Goal: Task Accomplishment & Management: Use online tool/utility

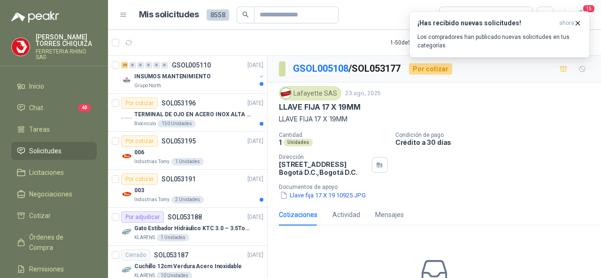
scroll to position [188, 0]
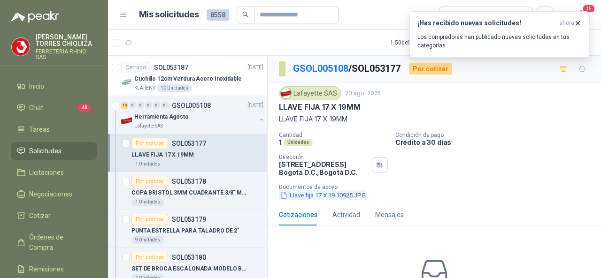
click at [293, 194] on button "Llave fija 17 X 19 10925.JPG" at bounding box center [323, 195] width 88 height 10
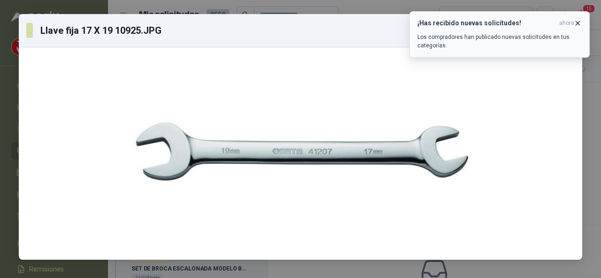
click at [579, 22] on icon "button" at bounding box center [577, 23] width 8 height 8
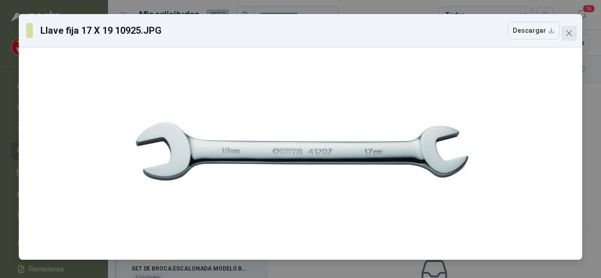
drag, startPoint x: 571, startPoint y: 33, endPoint x: 485, endPoint y: 46, distance: 86.7
click at [571, 33] on icon "close" at bounding box center [569, 34] width 8 height 8
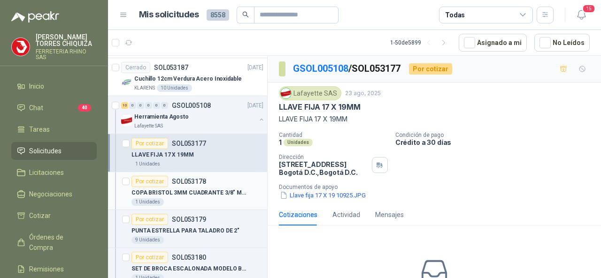
click at [193, 178] on p "SOL053178" at bounding box center [189, 181] width 34 height 7
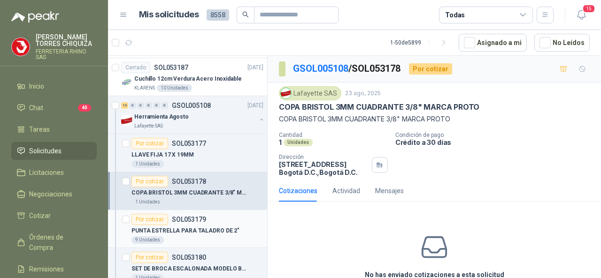
click at [177, 216] on p "SOL053179" at bounding box center [189, 219] width 34 height 7
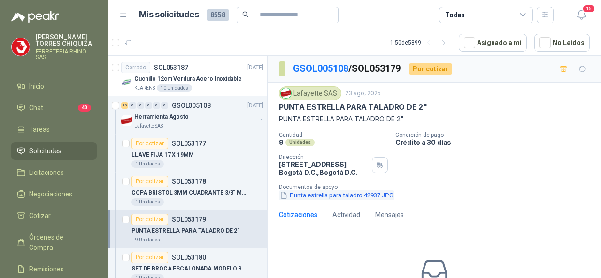
click at [312, 193] on button "Punta estrella para taladro 42937.JPG" at bounding box center [336, 195] width 115 height 10
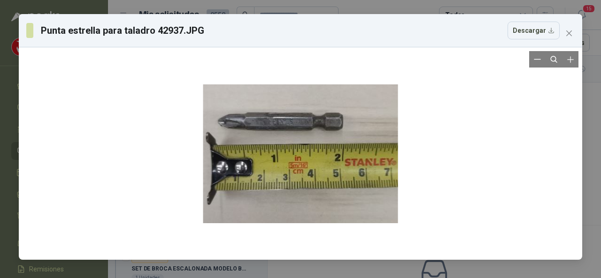
click at [414, 183] on div at bounding box center [301, 153] width 556 height 205
click at [465, 153] on div at bounding box center [301, 153] width 556 height 205
click at [563, 38] on button "Close" at bounding box center [568, 33] width 15 height 15
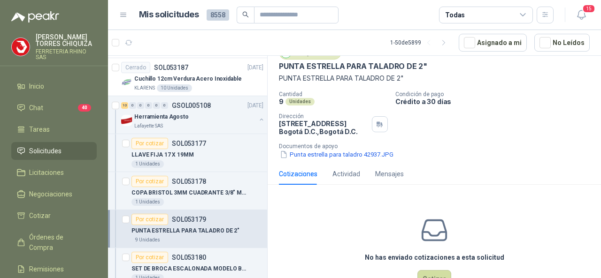
scroll to position [71, 0]
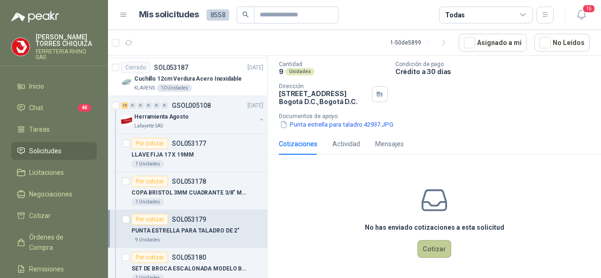
click at [424, 246] on button "Cotizar" at bounding box center [434, 249] width 34 height 18
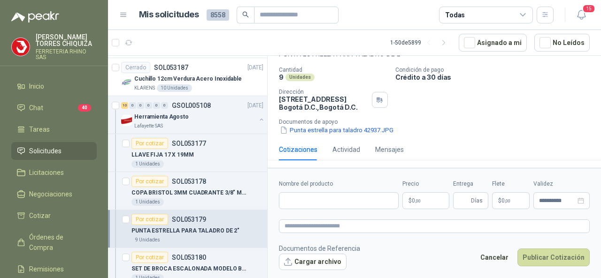
scroll to position [64, 0]
click at [304, 205] on input "Nombre del producto" at bounding box center [339, 200] width 120 height 17
paste input "**********"
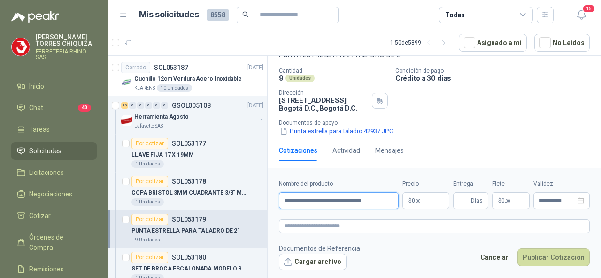
type input "**********"
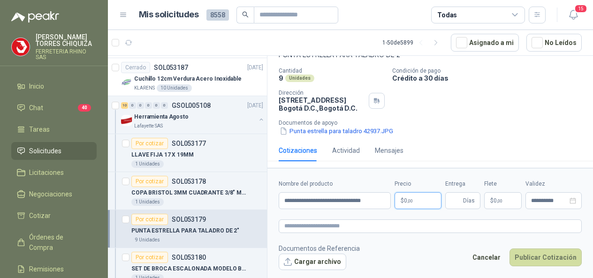
click at [426, 202] on body "[PERSON_NAME] FERRETERIA RHINO SAS Inicio Chat 40 Tareas Solicitudes Licitacion…" at bounding box center [296, 139] width 593 height 278
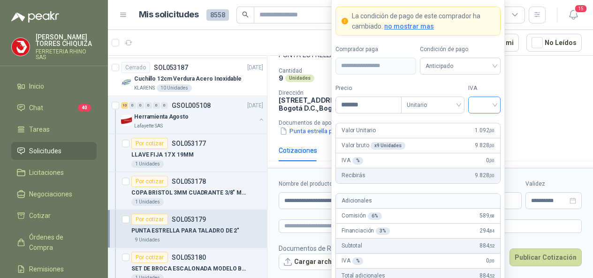
type input "*******"
click at [493, 107] on input "search" at bounding box center [484, 104] width 21 height 14
click at [485, 122] on div "19%" at bounding box center [484, 126] width 17 height 10
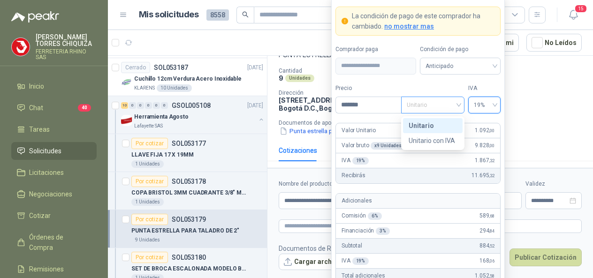
click at [458, 105] on span "Unitario" at bounding box center [433, 105] width 52 height 14
click at [417, 128] on div "Unitario" at bounding box center [433, 126] width 48 height 10
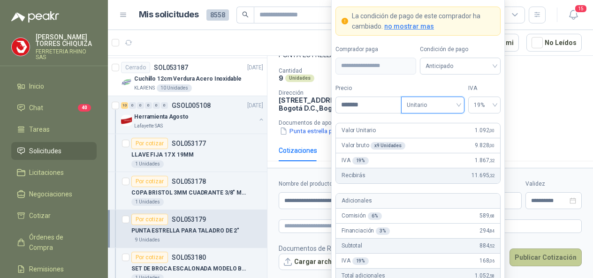
click at [537, 257] on button "Publicar Cotización" at bounding box center [546, 258] width 72 height 18
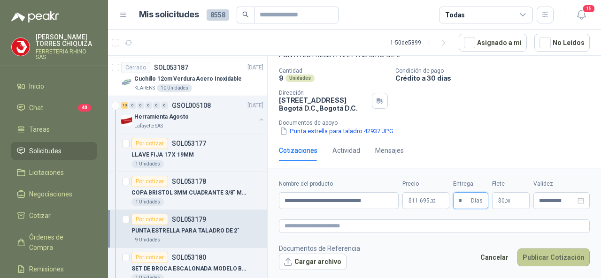
type input "*"
click at [557, 261] on button "Publicar Cotización" at bounding box center [553, 258] width 72 height 18
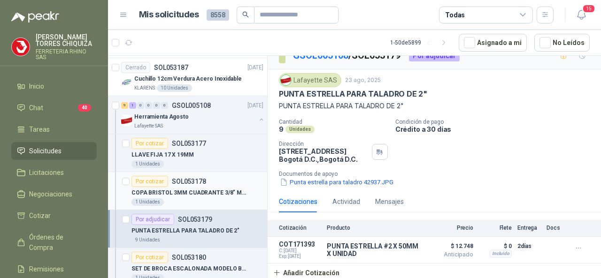
scroll to position [235, 0]
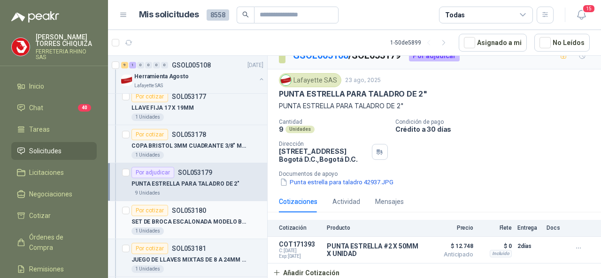
click at [187, 207] on p "SOL053180" at bounding box center [189, 210] width 34 height 7
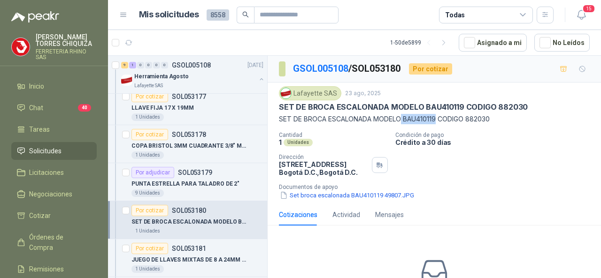
drag, startPoint x: 403, startPoint y: 115, endPoint x: 436, endPoint y: 121, distance: 33.8
click at [436, 121] on p "SET DE BROCA ESCALONADA MODELO BAU410119 CODIGO 882030" at bounding box center [434, 119] width 311 height 10
copy p "BAU410119"
click at [324, 194] on button "Set broca escalonada BAU410119 49807.JPG" at bounding box center [347, 195] width 136 height 10
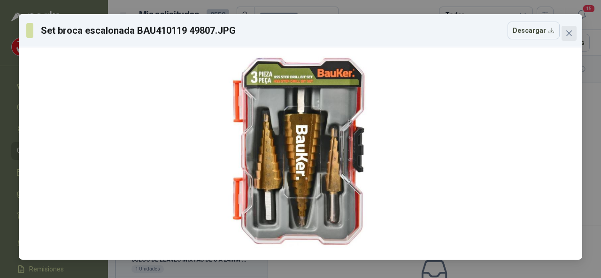
click at [571, 30] on icon "close" at bounding box center [569, 34] width 8 height 8
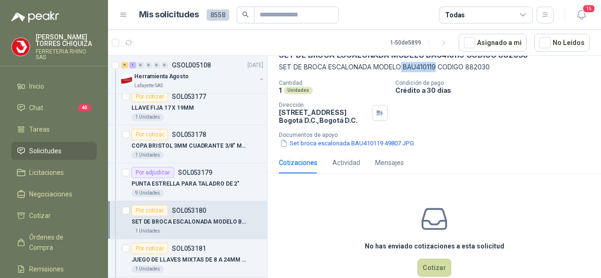
scroll to position [71, 0]
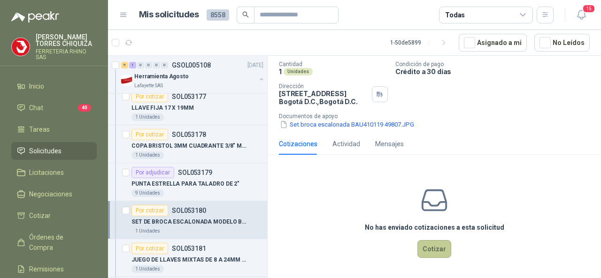
click at [428, 243] on button "Cotizar" at bounding box center [434, 249] width 34 height 18
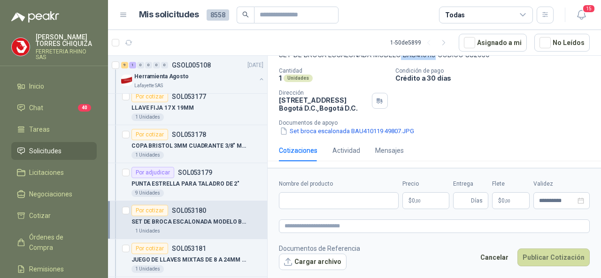
scroll to position [64, 0]
click at [317, 202] on input "Nombre del producto" at bounding box center [339, 200] width 120 height 17
paste input "**********"
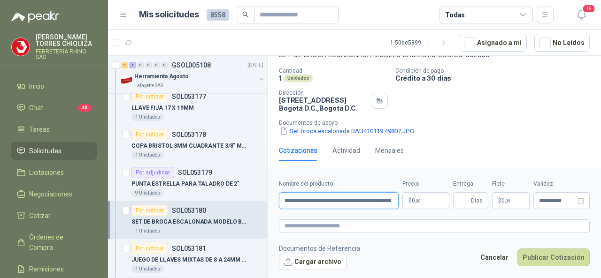
scroll to position [0, 29]
type input "**********"
click at [466, 198] on input "Entrega" at bounding box center [463, 201] width 10 height 16
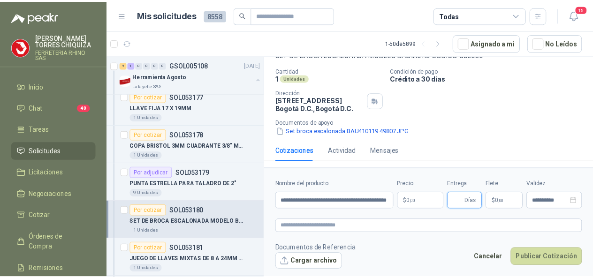
scroll to position [0, 0]
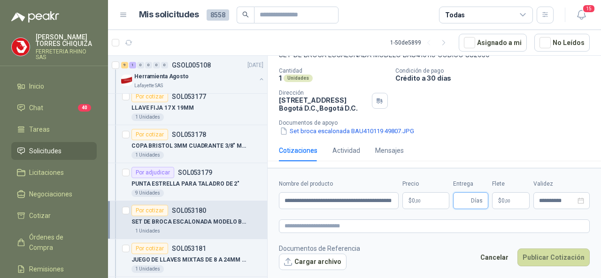
type input "*"
click at [504, 198] on span ",00" at bounding box center [507, 200] width 6 height 5
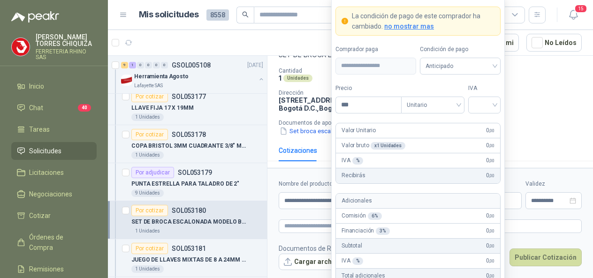
click at [432, 203] on body "[PERSON_NAME] FERRETERIA RHINO SAS Inicio Chat 40 Tareas Solicitudes Licitacion…" at bounding box center [296, 139] width 593 height 278
click at [355, 107] on input "***" at bounding box center [368, 105] width 65 height 16
type input "********"
click at [495, 109] on input "search" at bounding box center [484, 104] width 21 height 14
click at [487, 125] on div "19%" at bounding box center [484, 126] width 17 height 10
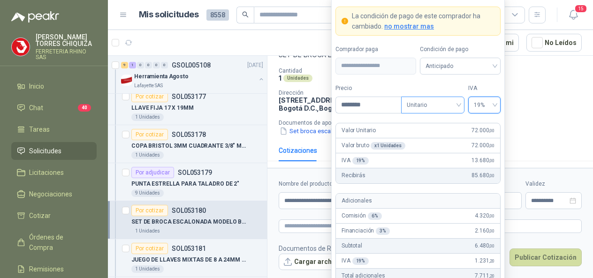
click at [460, 106] on div "Unitario" at bounding box center [432, 105] width 63 height 17
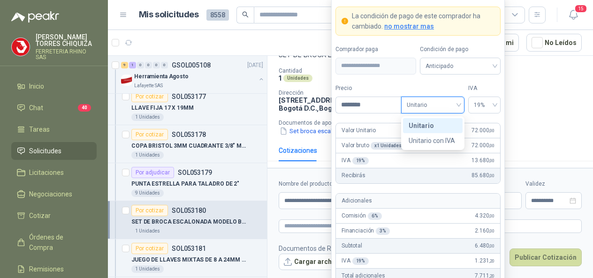
click at [436, 106] on span "Unitario" at bounding box center [433, 105] width 52 height 14
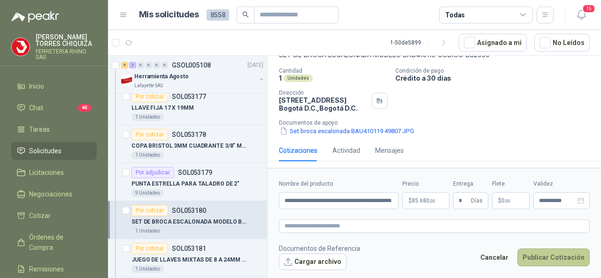
click at [540, 160] on div "**********" at bounding box center [433, 169] width 333 height 226
click at [542, 255] on button "Publicar Cotización" at bounding box center [553, 258] width 72 height 18
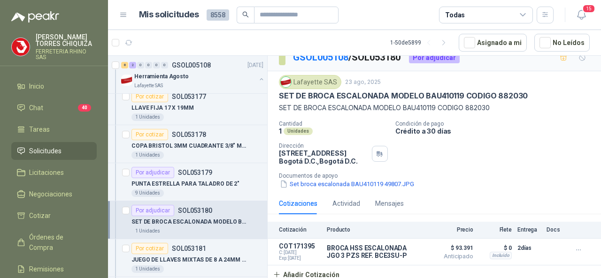
scroll to position [13, 0]
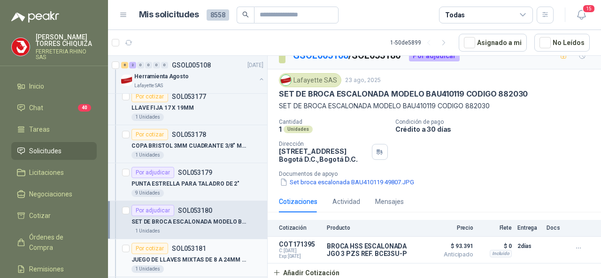
click at [185, 245] on p "SOL053181" at bounding box center [189, 248] width 34 height 7
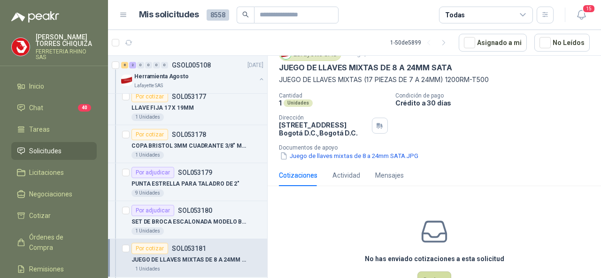
scroll to position [71, 0]
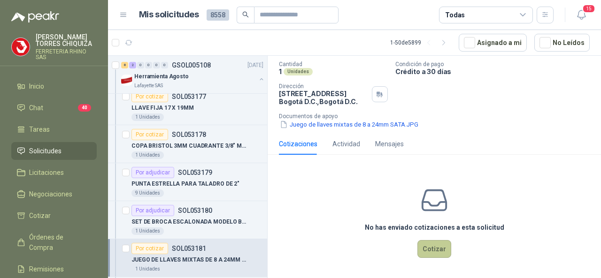
click at [425, 248] on button "Cotizar" at bounding box center [434, 249] width 34 height 18
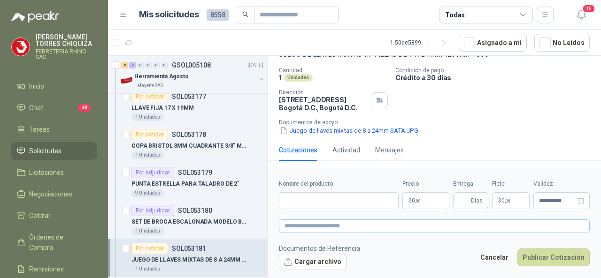
scroll to position [64, 0]
click at [322, 131] on button "Juego de llaves mixtas de 8 a 24mm SATA.JPG" at bounding box center [349, 131] width 140 height 10
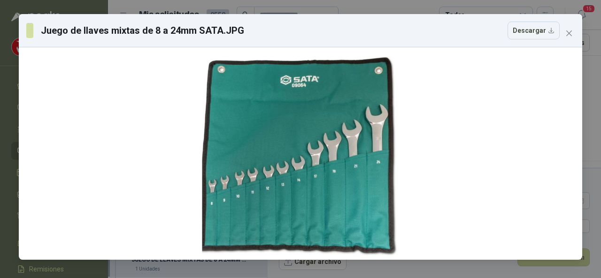
drag, startPoint x: 439, startPoint y: 56, endPoint x: 339, endPoint y: 8, distance: 110.8
click at [439, 56] on div at bounding box center [301, 153] width 556 height 205
drag, startPoint x: 0, startPoint y: 0, endPoint x: 411, endPoint y: 89, distance: 420.4
click at [411, 89] on div at bounding box center [301, 153] width 556 height 205
click at [565, 33] on icon "close" at bounding box center [569, 34] width 8 height 8
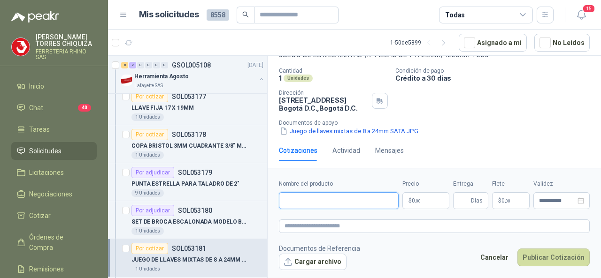
click at [299, 196] on input "Nombre del producto" at bounding box center [339, 200] width 120 height 17
paste input "**********"
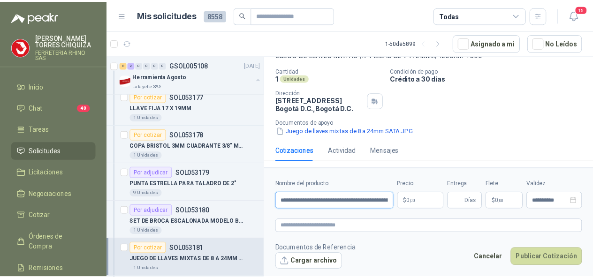
scroll to position [0, 54]
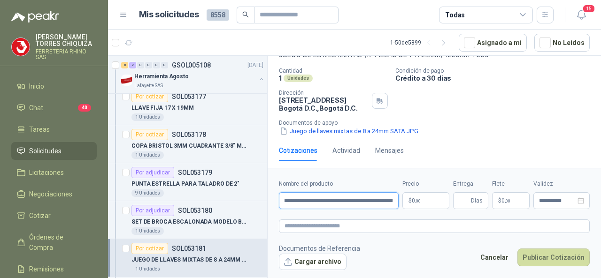
type input "**********"
click at [421, 201] on p "$ 0 ,00" at bounding box center [425, 200] width 47 height 17
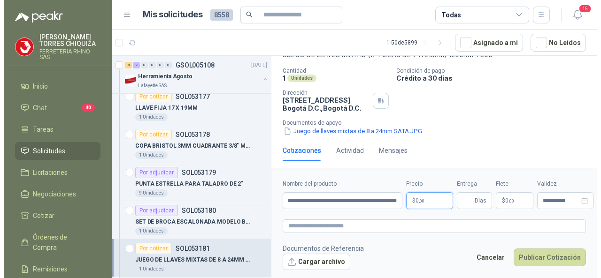
scroll to position [0, 0]
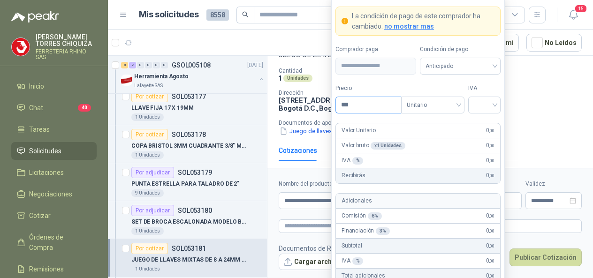
click at [372, 103] on input "***" at bounding box center [368, 105] width 65 height 16
click at [498, 103] on div at bounding box center [484, 105] width 32 height 17
type input "*********"
click at [472, 125] on div "19%" at bounding box center [484, 125] width 29 height 15
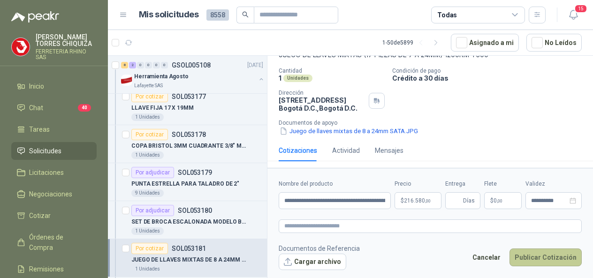
click at [542, 256] on button "Publicar Cotización" at bounding box center [546, 258] width 72 height 18
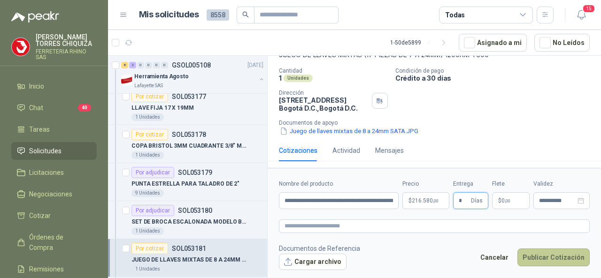
type input "*"
click at [531, 259] on button "Publicar Cotización" at bounding box center [553, 258] width 72 height 18
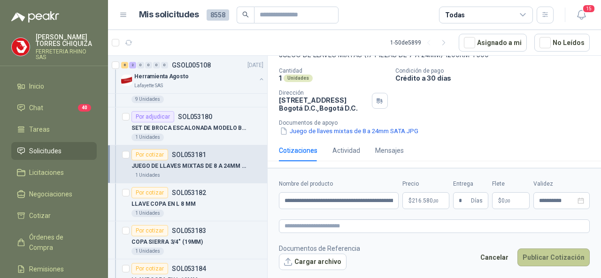
click at [542, 254] on button "Publicar Cotización" at bounding box center [553, 258] width 72 height 18
click at [42, 150] on span "Solicitudes" at bounding box center [45, 151] width 32 height 10
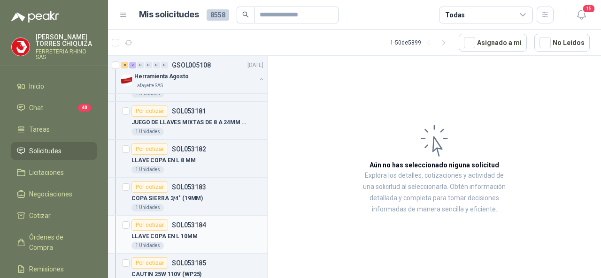
scroll to position [328, 0]
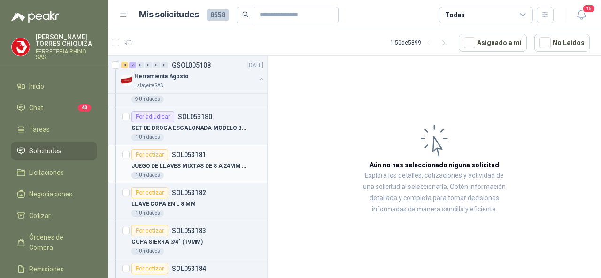
click at [180, 152] on p "SOL053181" at bounding box center [189, 155] width 34 height 7
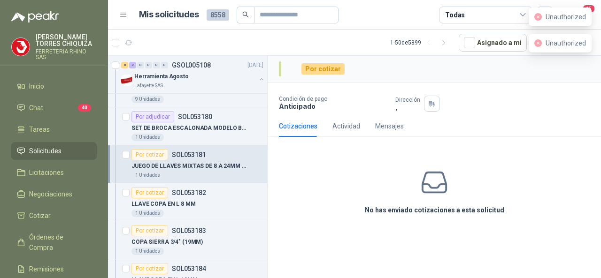
click at [67, 40] on p "[PERSON_NAME]" at bounding box center [66, 40] width 61 height 13
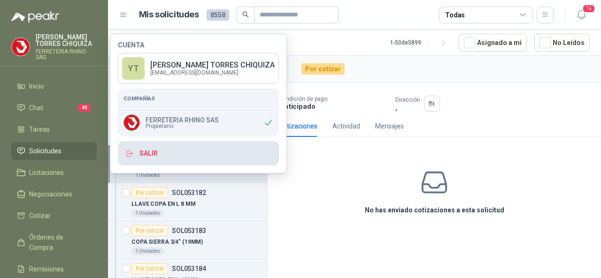
click at [156, 153] on button "Salir" at bounding box center [198, 153] width 161 height 24
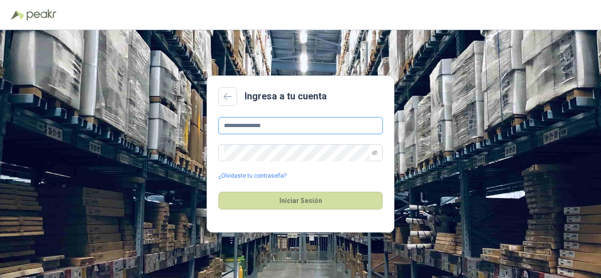
click at [261, 123] on input "**********" at bounding box center [300, 125] width 164 height 17
drag, startPoint x: 316, startPoint y: 198, endPoint x: 305, endPoint y: 172, distance: 28.2
click at [317, 198] on button "Iniciar Sesión" at bounding box center [300, 201] width 164 height 18
click at [290, 128] on input "**********" at bounding box center [300, 125] width 164 height 17
type input "*"
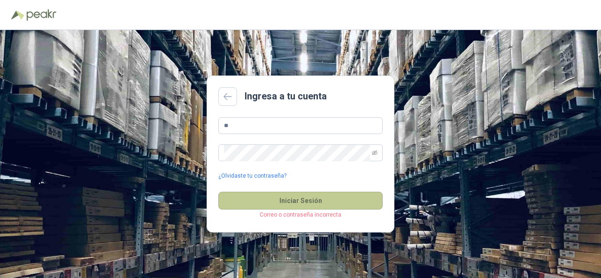
click at [303, 199] on button "Iniciar Sesión" at bounding box center [300, 201] width 164 height 18
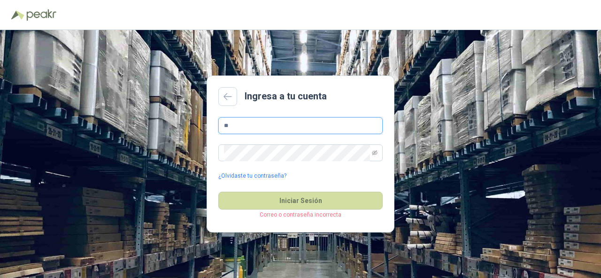
click at [269, 126] on input "**" at bounding box center [300, 125] width 164 height 17
type input "**********"
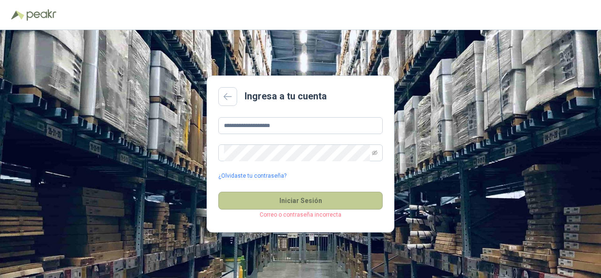
click at [256, 203] on button "Iniciar Sesión" at bounding box center [300, 201] width 164 height 18
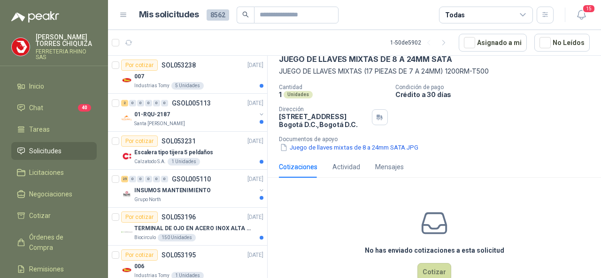
scroll to position [71, 0]
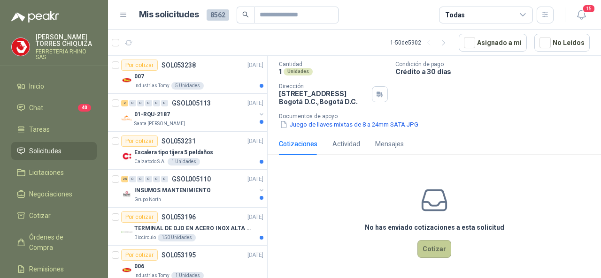
click at [427, 243] on button "Cotizar" at bounding box center [434, 249] width 34 height 18
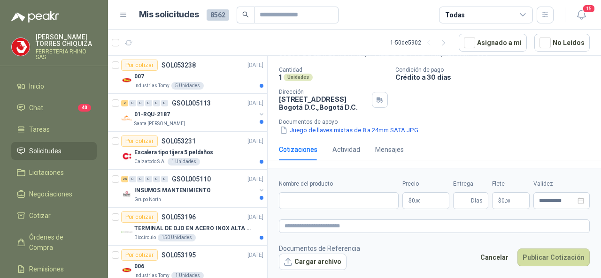
scroll to position [64, 0]
click at [320, 201] on input "Nombre del producto" at bounding box center [339, 200] width 120 height 17
paste input "**********"
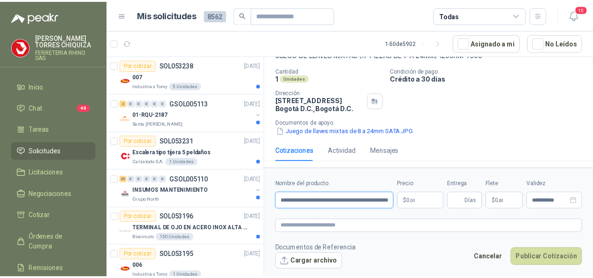
scroll to position [0, 54]
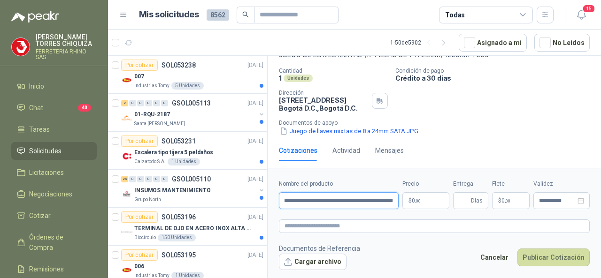
type input "**********"
click at [421, 202] on body "[PERSON_NAME] FERRETERIA RHINO SAS Inicio Chat 40 Tareas Solicitudes Licitacion…" at bounding box center [300, 139] width 601 height 278
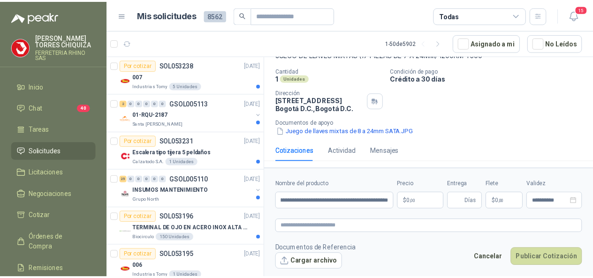
scroll to position [0, 0]
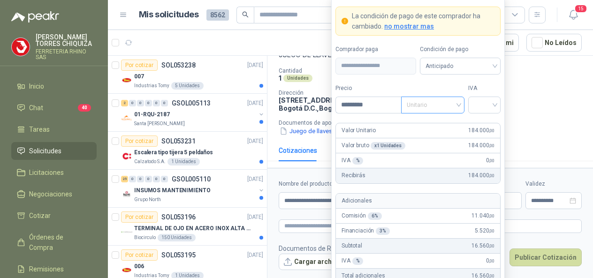
click at [459, 101] on div "Unitario" at bounding box center [432, 105] width 63 height 17
type input "*********"
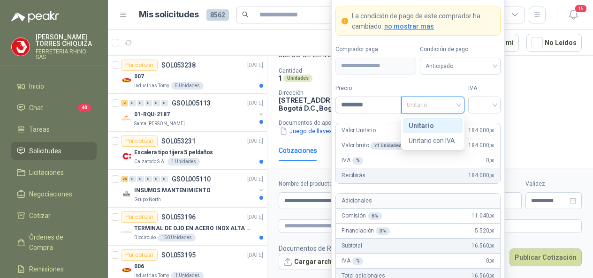
click at [424, 126] on div "Unitario" at bounding box center [433, 126] width 48 height 10
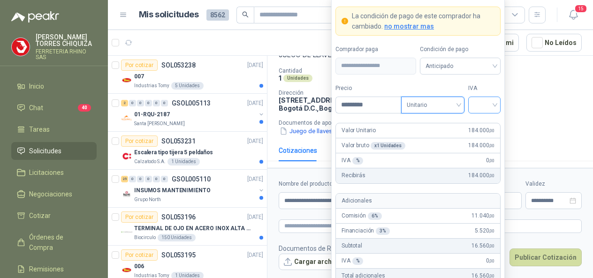
click at [497, 105] on div at bounding box center [484, 105] width 32 height 17
click at [479, 127] on div "19%" at bounding box center [484, 126] width 17 height 10
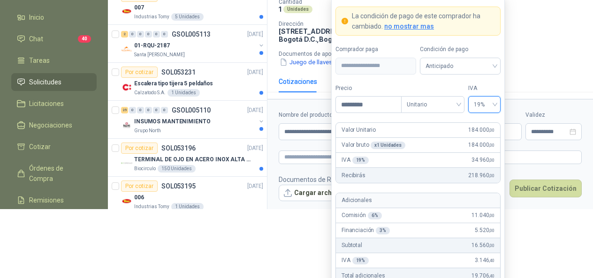
scroll to position [78, 0]
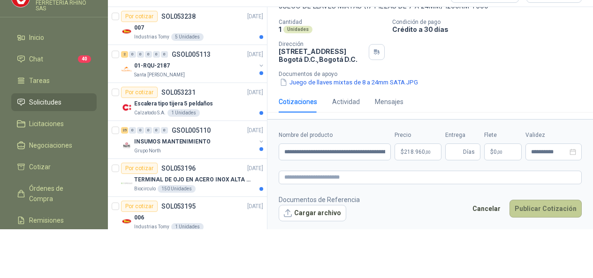
click at [522, 200] on button "Publicar Cotización" at bounding box center [546, 209] width 72 height 18
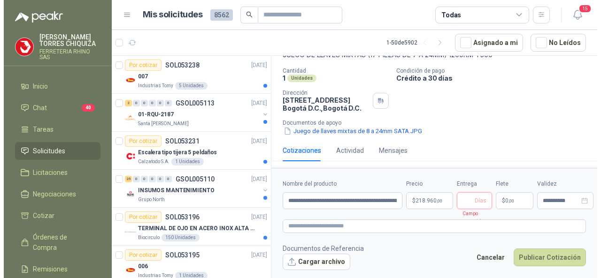
scroll to position [0, 0]
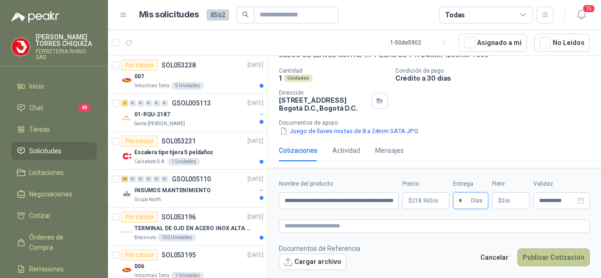
type input "*"
click at [543, 252] on button "Publicar Cotización" at bounding box center [553, 258] width 72 height 18
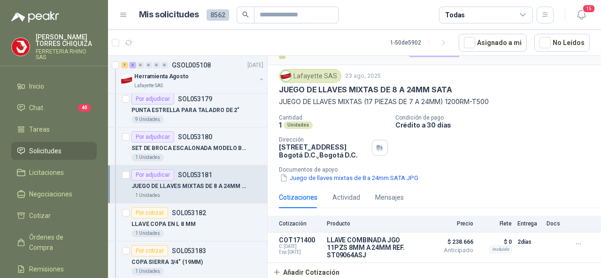
scroll to position [469, 0]
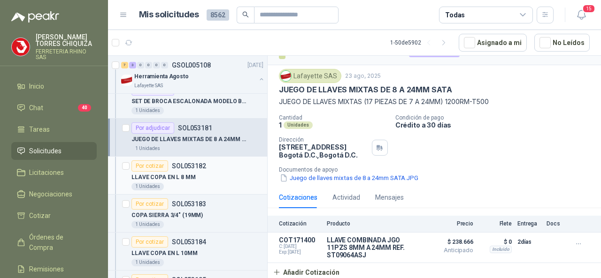
click at [187, 164] on p "SOL053182" at bounding box center [189, 166] width 34 height 7
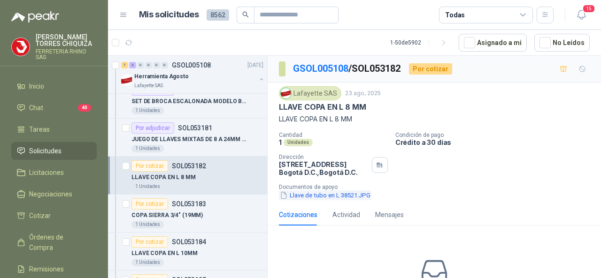
click at [313, 196] on button "Llave de tubo en L 38521.JPG" at bounding box center [325, 195] width 92 height 10
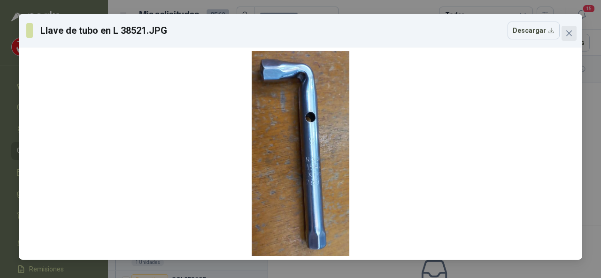
click at [572, 38] on button "Close" at bounding box center [568, 33] width 15 height 15
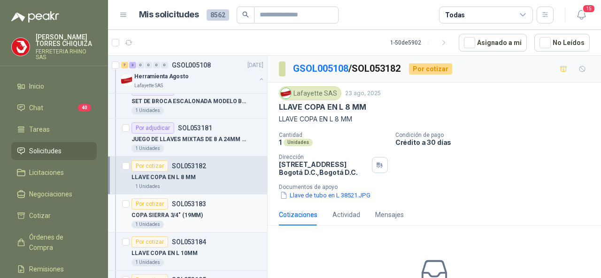
click at [193, 201] on p "SOL053183" at bounding box center [189, 204] width 34 height 7
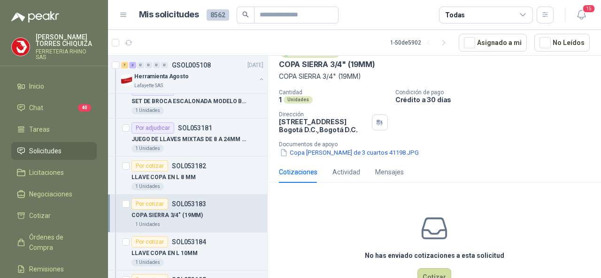
scroll to position [71, 0]
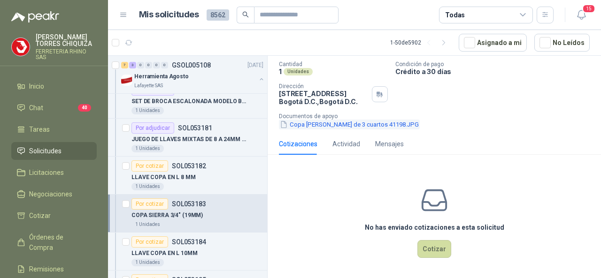
click at [322, 122] on button "Copa [PERSON_NAME] de 3 cuartos 41198.JPG" at bounding box center [349, 125] width 141 height 10
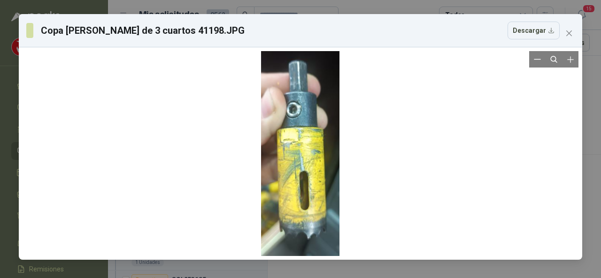
click at [408, 170] on div at bounding box center [301, 153] width 556 height 205
click at [567, 42] on div "Copa [PERSON_NAME] de 3 cuartos 41198.JPG Descargar" at bounding box center [300, 30] width 563 height 33
drag, startPoint x: 571, startPoint y: 37, endPoint x: 455, endPoint y: 118, distance: 141.6
click at [571, 37] on button "Close" at bounding box center [568, 33] width 15 height 15
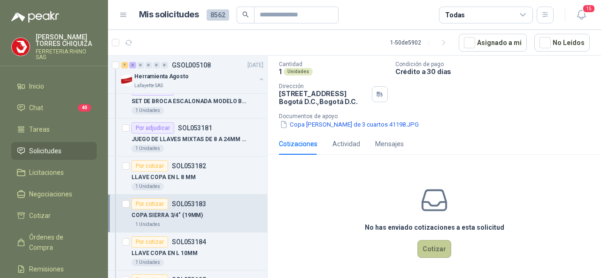
click at [426, 252] on button "Cotizar" at bounding box center [434, 249] width 34 height 18
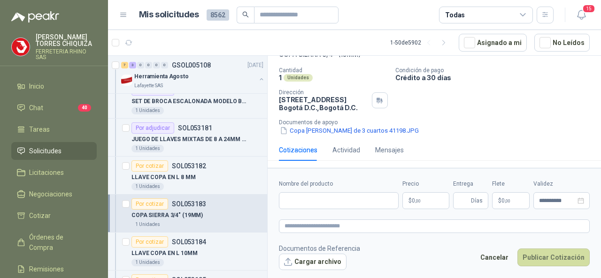
scroll to position [64, 0]
click at [300, 201] on input "Nombre del producto" at bounding box center [339, 200] width 120 height 17
paste input "**********"
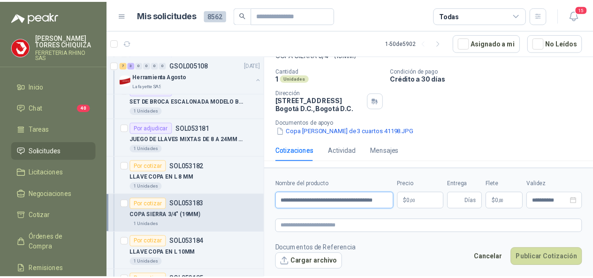
scroll to position [0, 9]
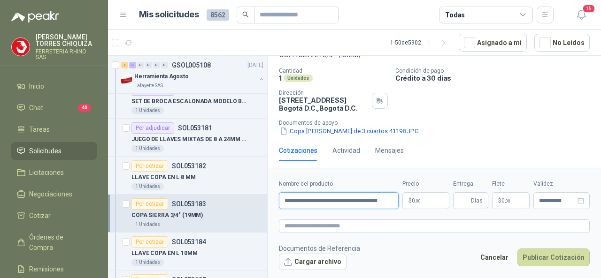
type input "**********"
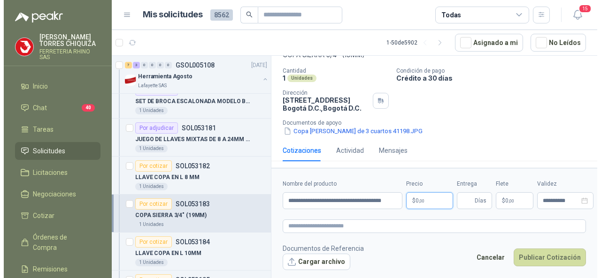
scroll to position [0, 0]
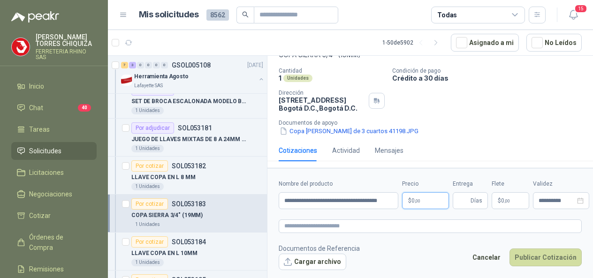
click at [438, 204] on body "[PERSON_NAME] FERRETERIA RHINO SAS Inicio Chat 40 Tareas Solicitudes Licitacion…" at bounding box center [296, 139] width 593 height 278
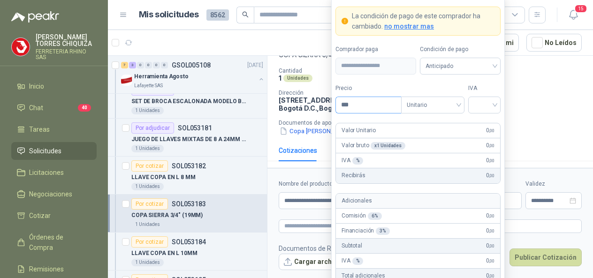
click at [358, 103] on input "***" at bounding box center [368, 105] width 65 height 16
type input "*"
type input "********"
click at [493, 103] on input "search" at bounding box center [484, 104] width 21 height 14
click at [479, 126] on div "19%" at bounding box center [484, 126] width 17 height 10
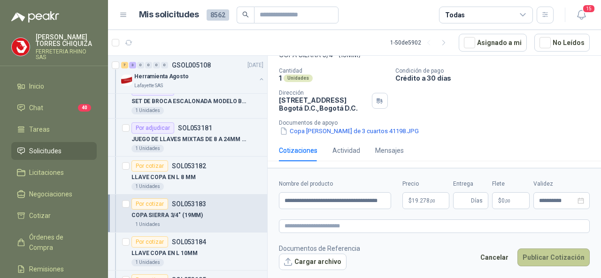
click at [527, 259] on button "Publicar Cotización" at bounding box center [553, 258] width 72 height 18
type input "*"
click at [552, 259] on button "Publicar Cotización" at bounding box center [553, 258] width 72 height 18
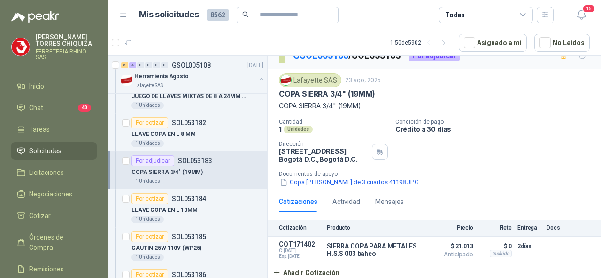
scroll to position [563, 0]
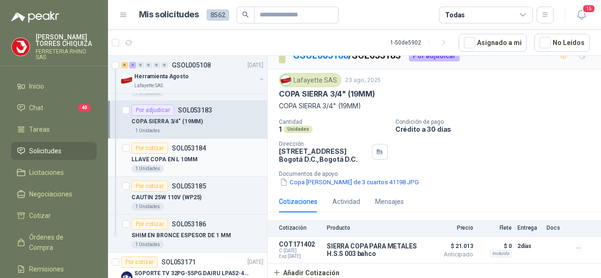
click at [204, 145] on p "SOL053184" at bounding box center [189, 148] width 34 height 7
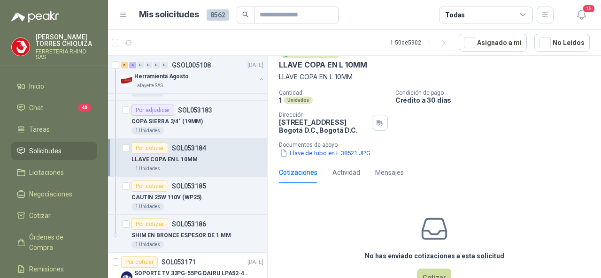
scroll to position [71, 0]
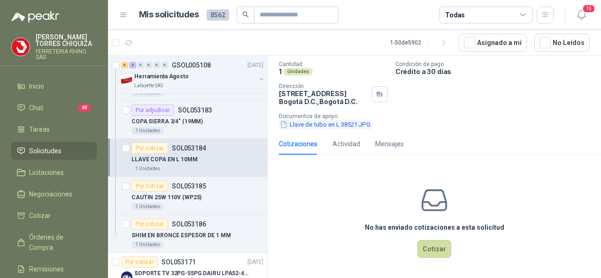
click at [323, 122] on button "Llave de tubo en L 38521.JPG" at bounding box center [325, 125] width 92 height 10
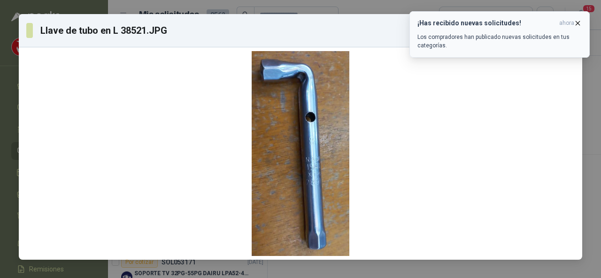
click at [580, 21] on icon "button" at bounding box center [577, 23] width 8 height 8
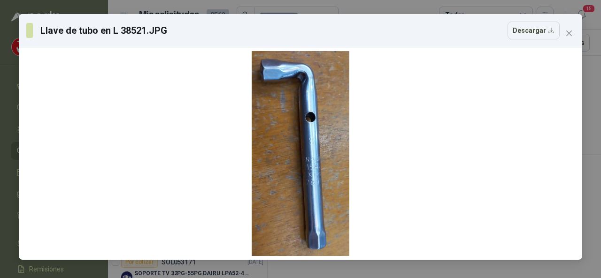
drag, startPoint x: 570, startPoint y: 30, endPoint x: 506, endPoint y: 43, distance: 65.6
click at [571, 30] on icon "close" at bounding box center [569, 34] width 8 height 8
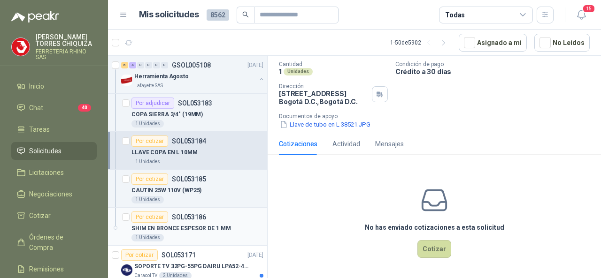
scroll to position [563, 0]
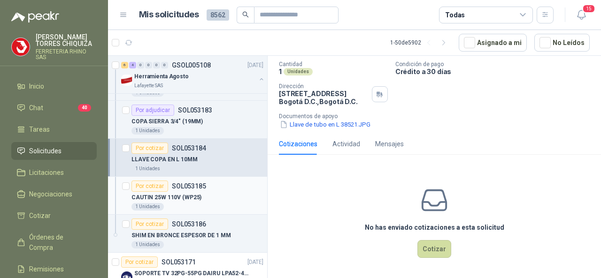
click at [189, 185] on p "SOL053185" at bounding box center [189, 186] width 34 height 7
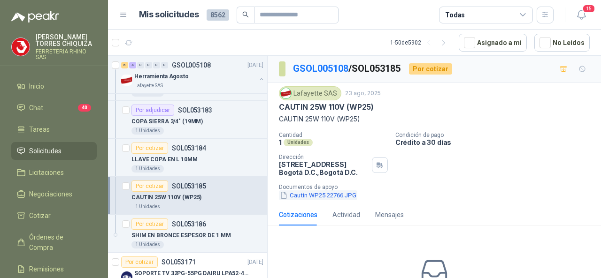
click at [312, 196] on button "Cautin WP25 22766.JPG" at bounding box center [318, 195] width 78 height 10
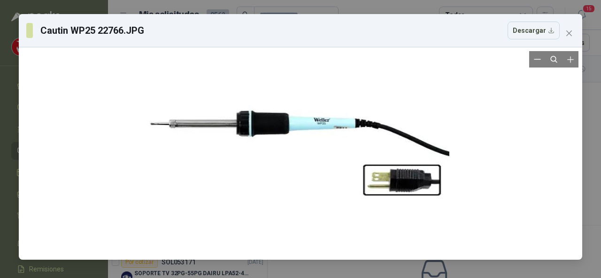
click at [483, 165] on div at bounding box center [301, 153] width 556 height 205
click at [562, 25] on div "Cautin WP25 22766.JPG Descargar" at bounding box center [300, 31] width 548 height 18
click at [572, 30] on span "Close" at bounding box center [568, 34] width 15 height 8
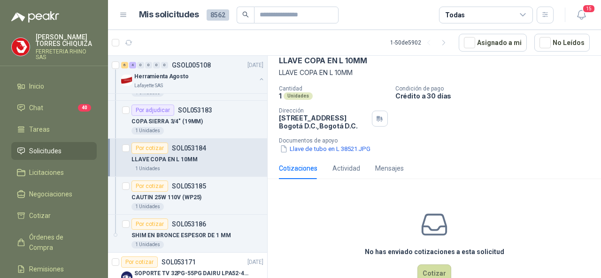
scroll to position [71, 0]
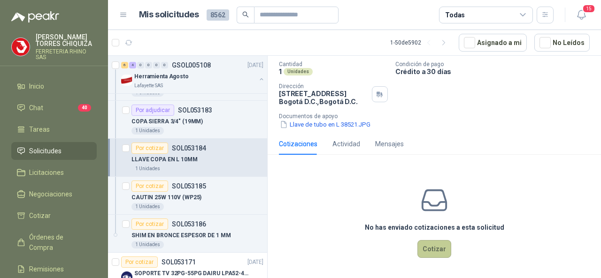
click at [421, 242] on button "Cotizar" at bounding box center [434, 249] width 34 height 18
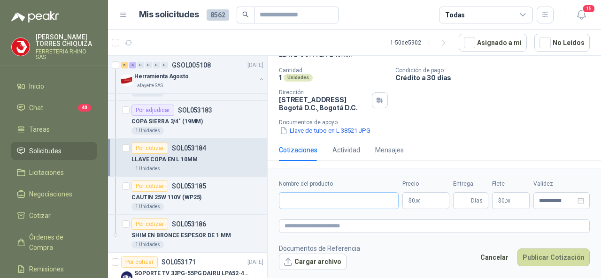
scroll to position [64, 0]
click at [306, 197] on input "Nombre del producto" at bounding box center [339, 200] width 120 height 17
paste input "**********"
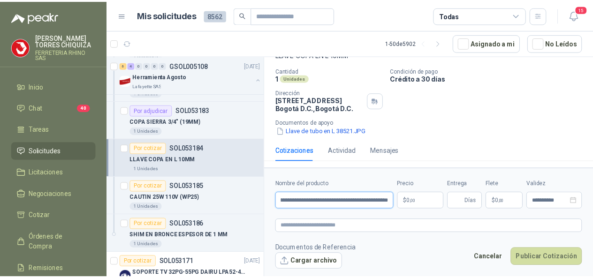
scroll to position [0, 96]
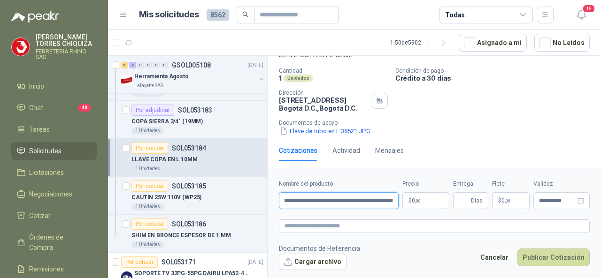
type input "**********"
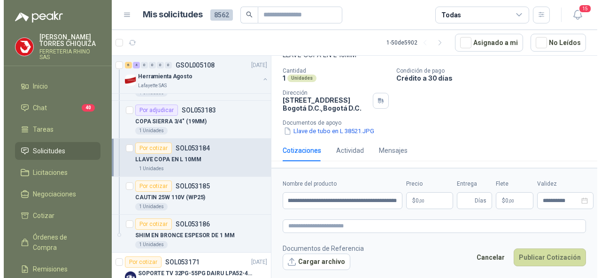
scroll to position [0, 0]
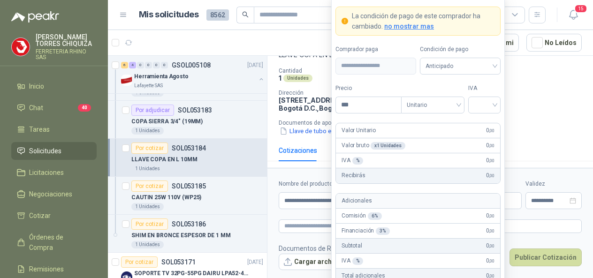
click at [422, 203] on body "[PERSON_NAME] FERRETERIA RHINO SAS Inicio Chat 40 Tareas Solicitudes Licitacion…" at bounding box center [296, 139] width 593 height 278
click at [365, 102] on input "***" at bounding box center [368, 105] width 65 height 16
type input "*********"
click at [491, 106] on input "search" at bounding box center [484, 104] width 21 height 14
click at [477, 126] on div "19%" at bounding box center [484, 126] width 17 height 10
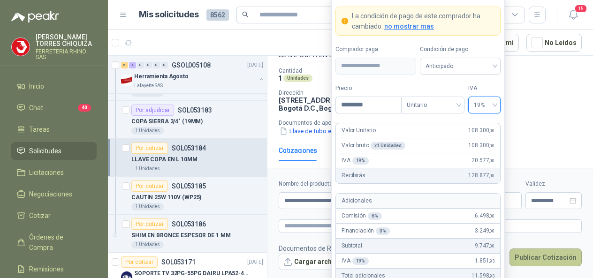
click at [526, 262] on button "Publicar Cotización" at bounding box center [546, 258] width 72 height 18
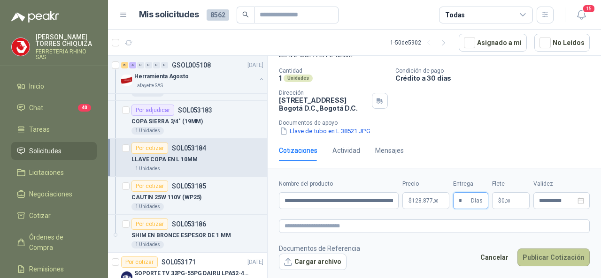
type input "*"
click at [541, 264] on button "Publicar Cotización" at bounding box center [553, 258] width 72 height 18
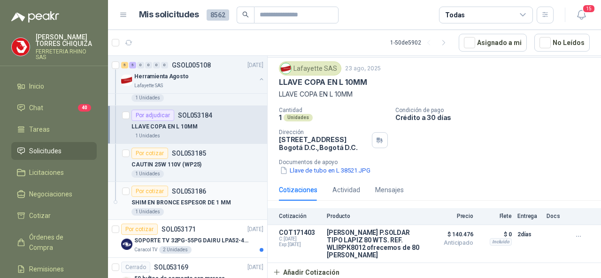
scroll to position [610, 0]
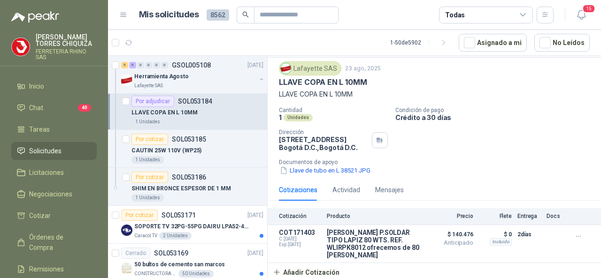
click at [188, 98] on p "SOL053184" at bounding box center [195, 101] width 34 height 7
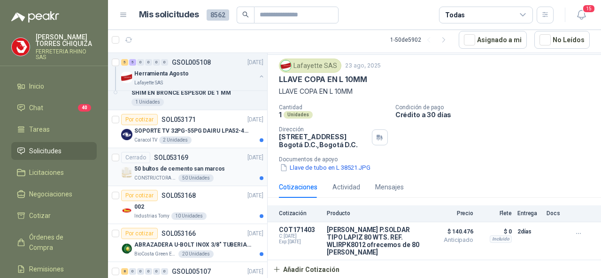
scroll to position [704, 0]
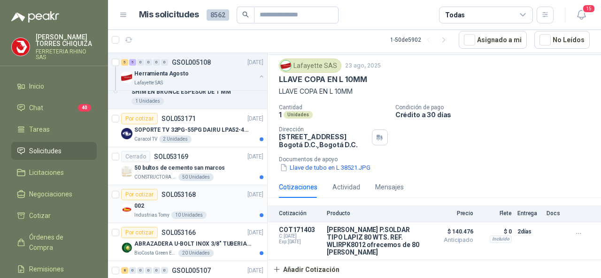
click at [171, 191] on p "SOL053168" at bounding box center [178, 194] width 34 height 7
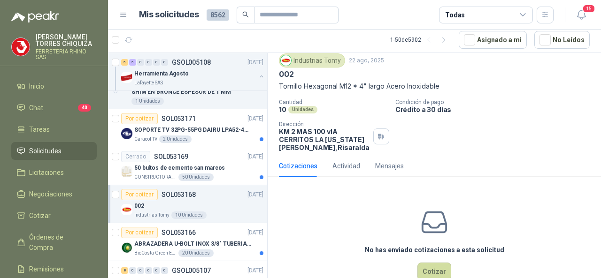
scroll to position [54, 0]
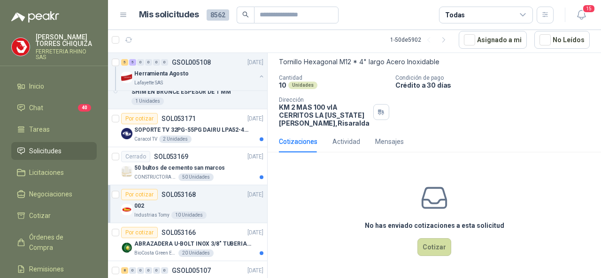
click at [181, 193] on p "SOL053168" at bounding box center [178, 194] width 34 height 7
click at [187, 229] on p "SOL053166" at bounding box center [178, 232] width 34 height 7
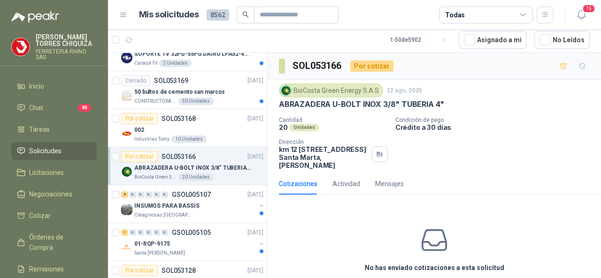
scroll to position [891, 0]
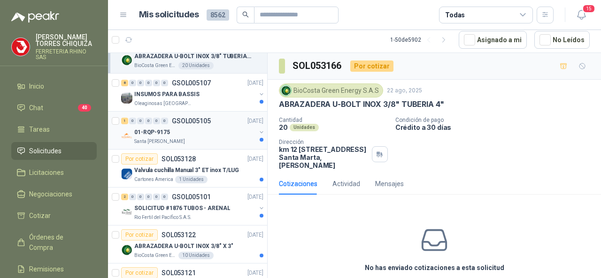
click at [198, 118] on p "GSOL005105" at bounding box center [191, 121] width 39 height 7
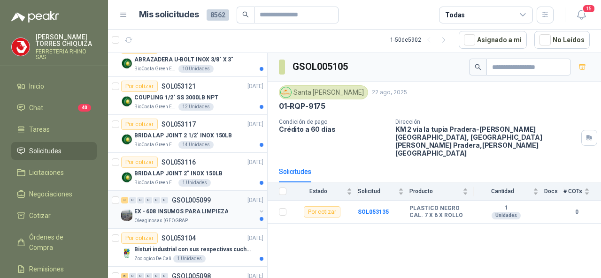
scroll to position [1079, 0]
click at [182, 234] on p "SOL053104" at bounding box center [178, 237] width 34 height 7
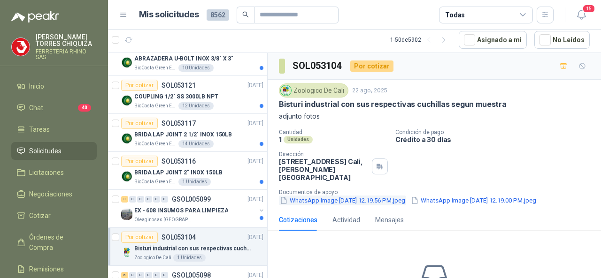
click at [327, 200] on button "WhatsApp Image [DATE] 12.19.56 PM.jpeg" at bounding box center [342, 201] width 127 height 10
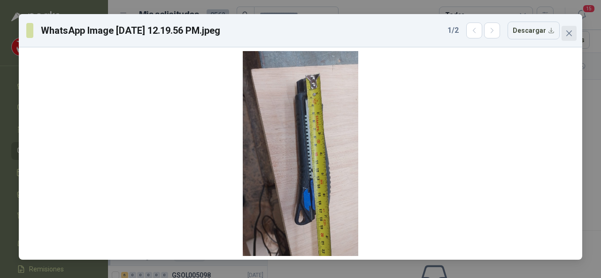
click at [570, 38] on button "Close" at bounding box center [568, 33] width 15 height 15
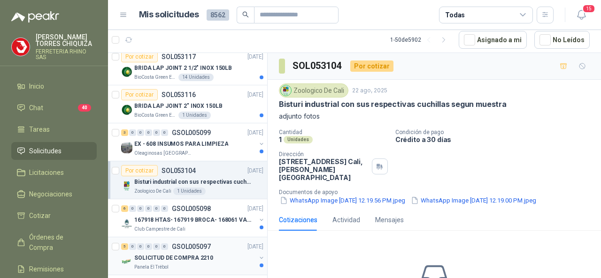
scroll to position [1173, 0]
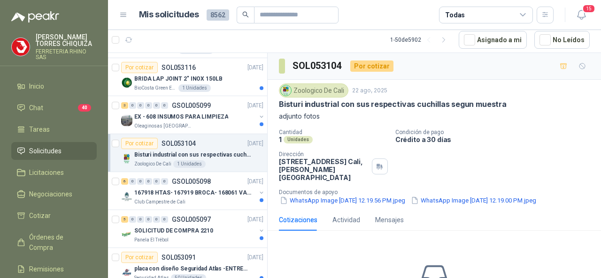
click at [178, 140] on p "SOL053104" at bounding box center [178, 143] width 34 height 7
click at [479, 204] on button "WhatsApp Image [DATE] 12.19.00 PM.jpeg" at bounding box center [473, 201] width 127 height 10
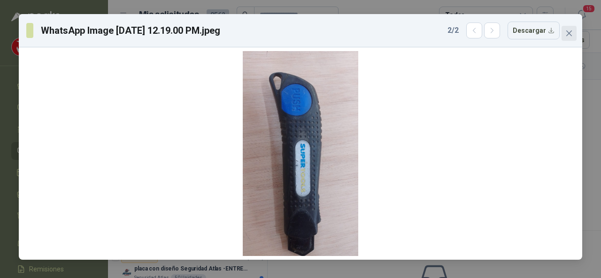
click at [566, 35] on icon "close" at bounding box center [569, 34] width 8 height 8
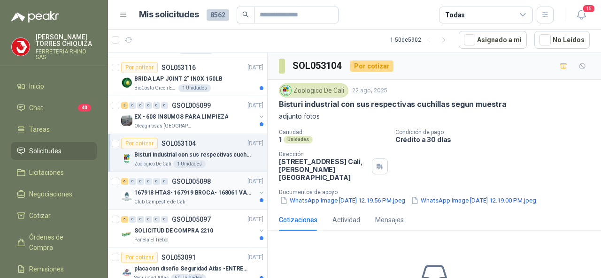
click at [189, 179] on p "GSOL005098" at bounding box center [191, 181] width 39 height 7
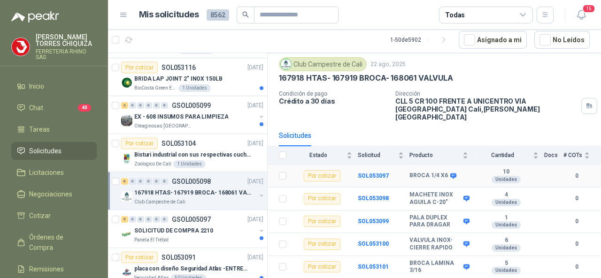
scroll to position [42, 0]
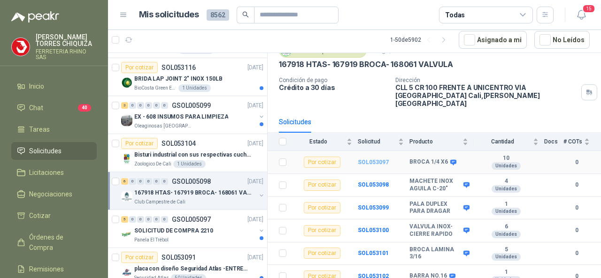
click at [365, 159] on b "SOL053097" at bounding box center [373, 162] width 31 height 7
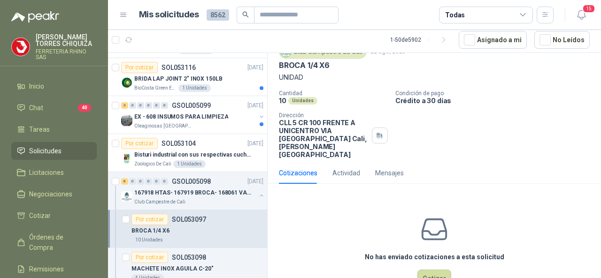
scroll to position [62, 0]
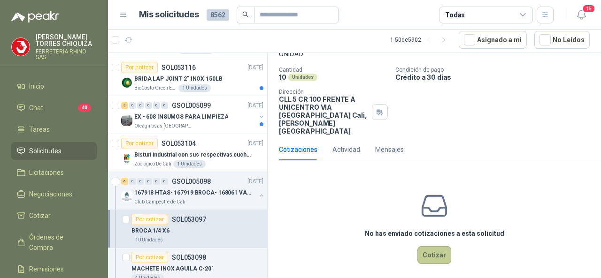
click at [436, 246] on button "Cotizar" at bounding box center [434, 255] width 34 height 18
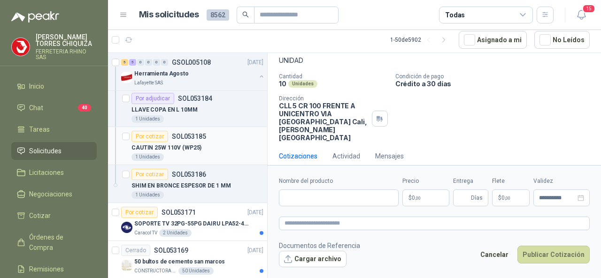
scroll to position [563, 0]
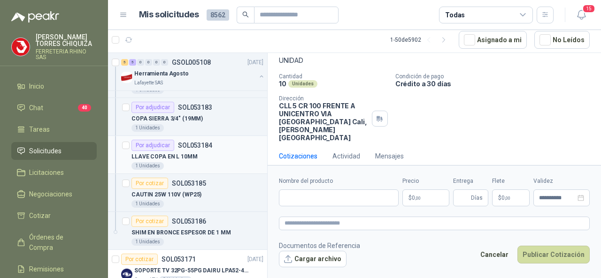
click at [188, 144] on p "SOL053184" at bounding box center [195, 145] width 34 height 7
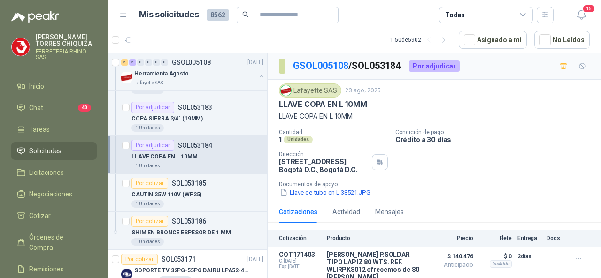
scroll to position [25, 0]
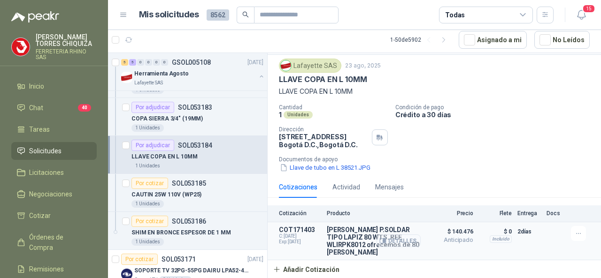
click at [391, 240] on button "Detalles" at bounding box center [398, 241] width 44 height 13
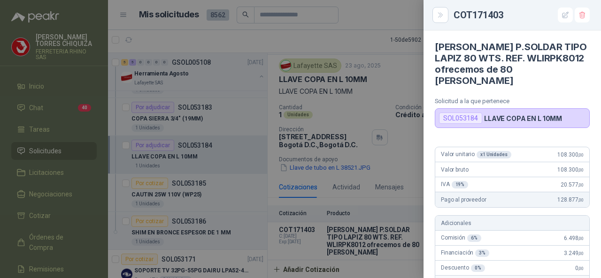
scroll to position [0, 0]
click at [580, 13] on icon "button" at bounding box center [581, 15] width 5 height 7
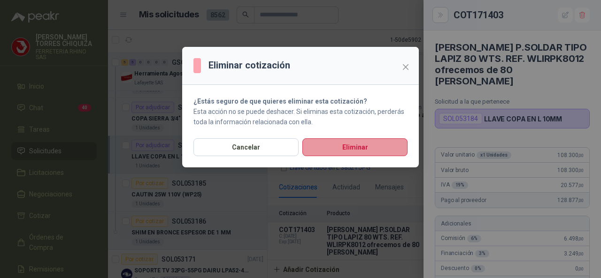
click at [338, 149] on button "Eliminar" at bounding box center [354, 147] width 105 height 18
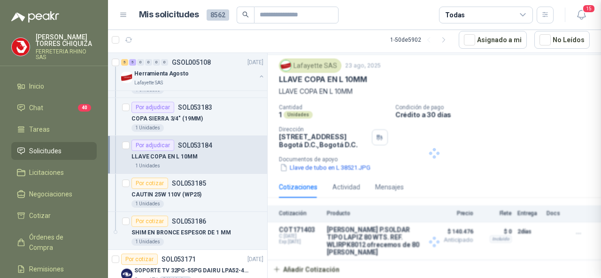
scroll to position [336, 0]
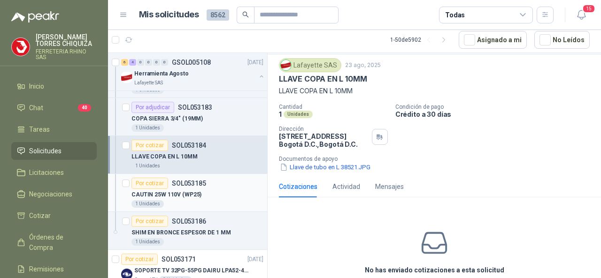
click at [183, 180] on p "SOL053185" at bounding box center [189, 183] width 34 height 7
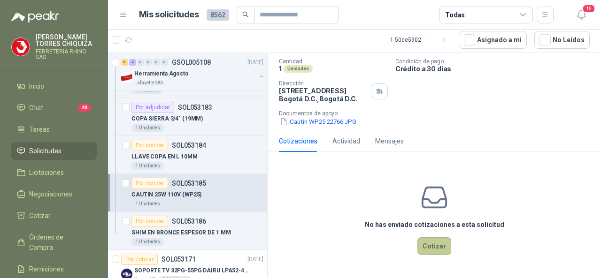
click at [434, 238] on button "Cotizar" at bounding box center [434, 246] width 34 height 18
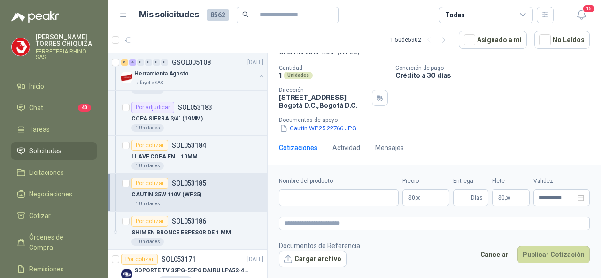
scroll to position [64, 0]
click at [311, 200] on input "Nombre del producto" at bounding box center [339, 198] width 120 height 17
paste input "**********"
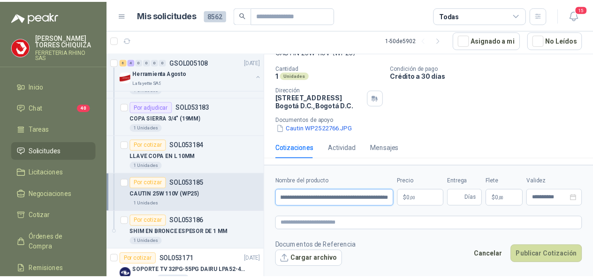
scroll to position [0, 80]
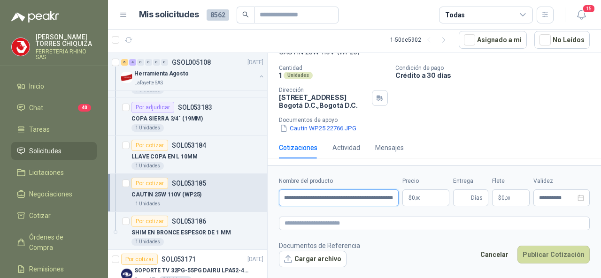
type input "**********"
click at [435, 199] on p "$ 0 ,00" at bounding box center [425, 198] width 47 height 17
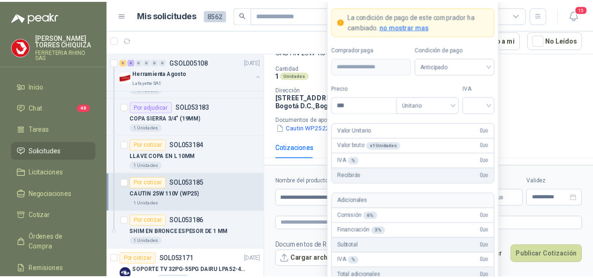
scroll to position [0, 0]
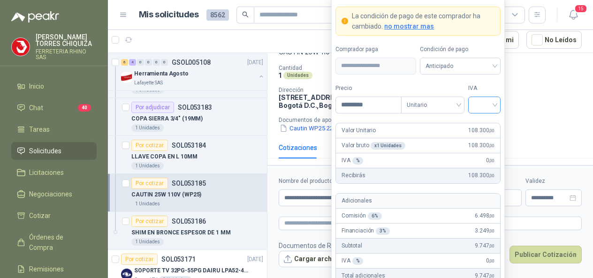
click at [496, 107] on div at bounding box center [484, 105] width 32 height 17
type input "*********"
click at [482, 124] on div "19%" at bounding box center [484, 126] width 17 height 10
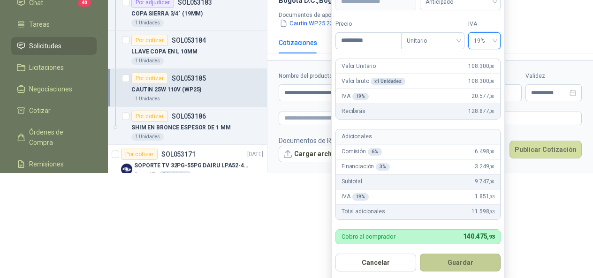
click at [467, 261] on button "Guardar" at bounding box center [460, 263] width 81 height 18
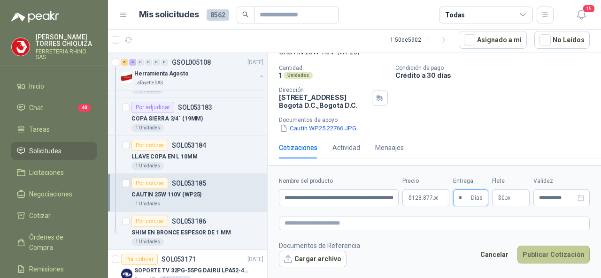
type input "*"
click at [530, 255] on button "Publicar Cotización" at bounding box center [553, 255] width 72 height 18
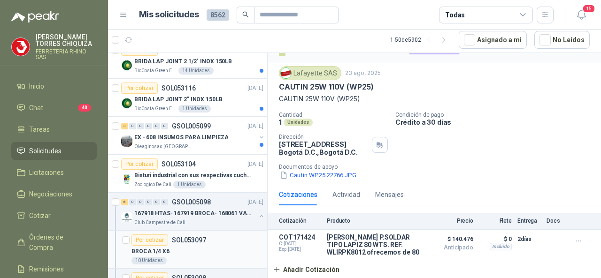
scroll to position [1173, 0]
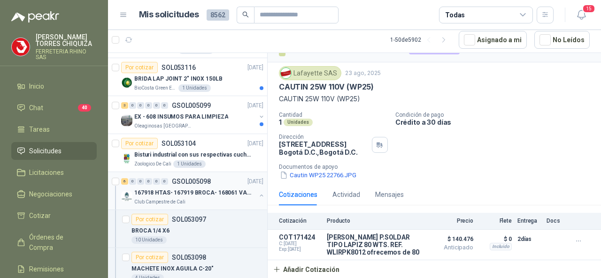
click at [180, 178] on p "GSOL005098" at bounding box center [191, 181] width 39 height 7
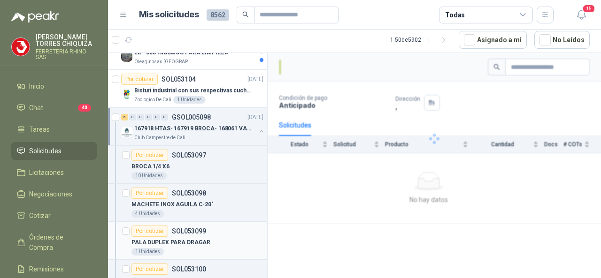
scroll to position [1267, 0]
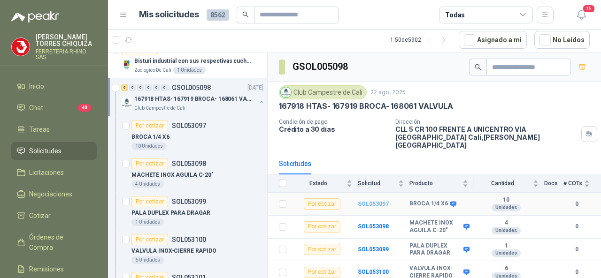
click at [364, 201] on b "SOL053097" at bounding box center [373, 204] width 31 height 7
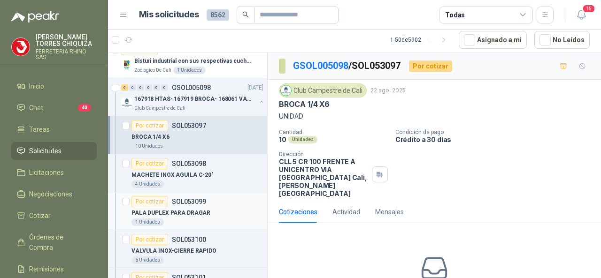
click at [198, 198] on p "SOL053099" at bounding box center [189, 201] width 34 height 7
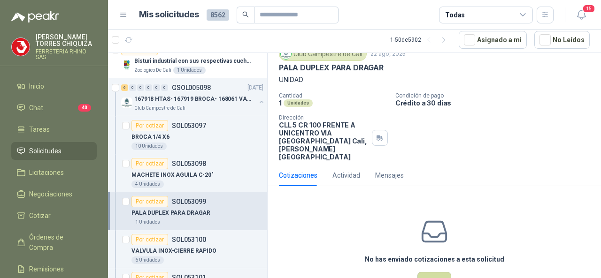
scroll to position [62, 0]
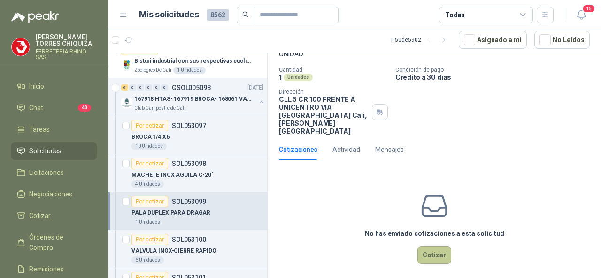
click at [433, 246] on button "Cotizar" at bounding box center [434, 255] width 34 height 18
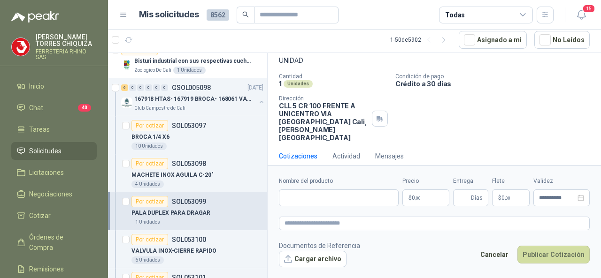
scroll to position [56, 0]
click at [297, 203] on input "Nombre del producto" at bounding box center [339, 198] width 120 height 17
paste input "**********"
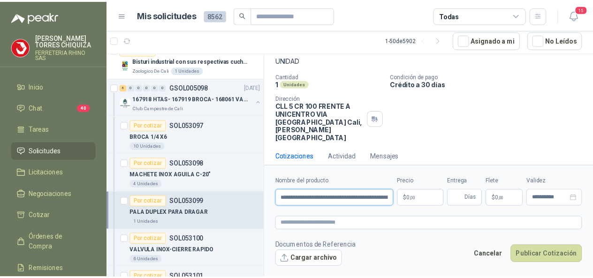
scroll to position [0, 36]
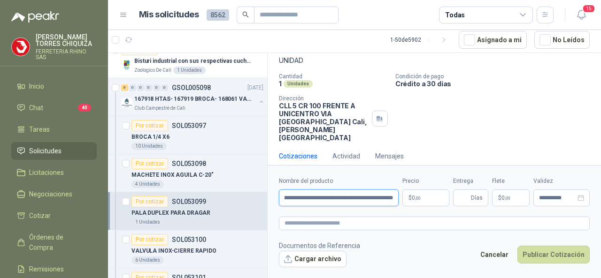
type input "**********"
click at [434, 198] on p "$ 0 ,00" at bounding box center [425, 198] width 47 height 17
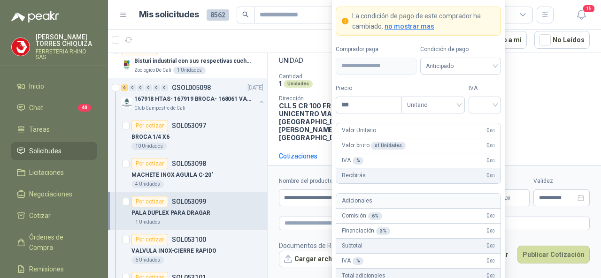
scroll to position [0, 0]
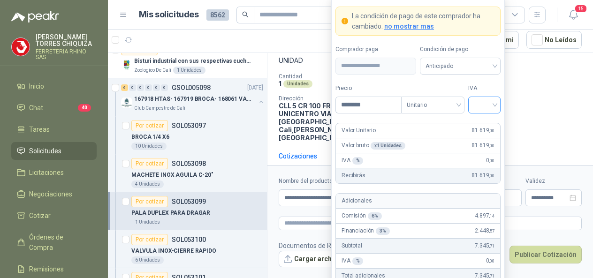
type input "********"
click at [495, 105] on input "search" at bounding box center [484, 104] width 21 height 14
click at [478, 137] on div "5%" at bounding box center [484, 141] width 17 height 10
click at [530, 257] on button "Publicar Cotización" at bounding box center [546, 255] width 72 height 18
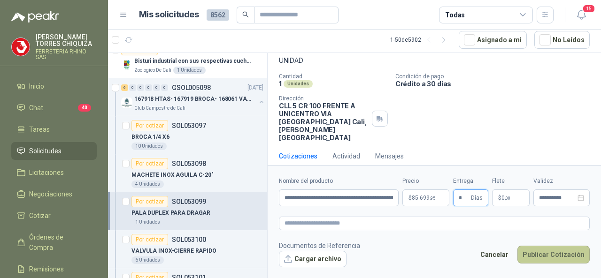
type input "*"
click at [533, 257] on button "Publicar Cotización" at bounding box center [553, 255] width 72 height 18
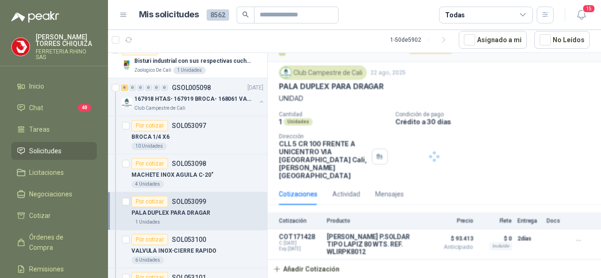
scroll to position [9, 0]
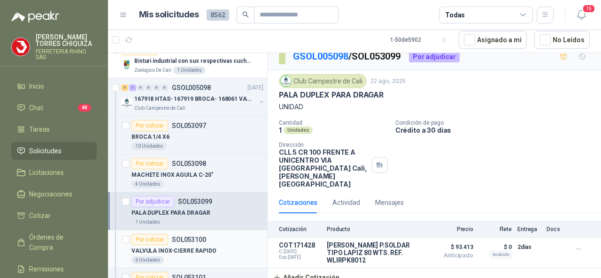
click at [194, 236] on p "SOL053100" at bounding box center [189, 239] width 34 height 7
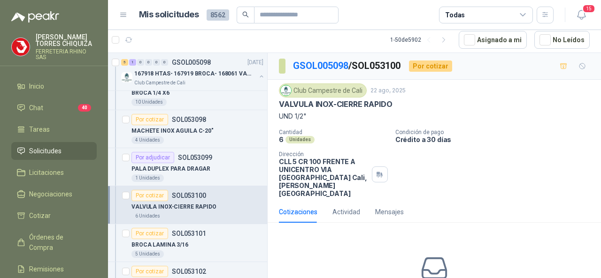
scroll to position [1408, 0]
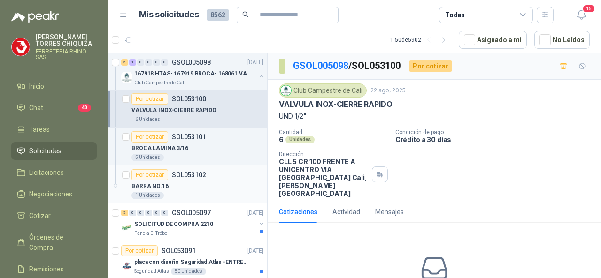
click at [194, 172] on p "SOL053102" at bounding box center [189, 175] width 34 height 7
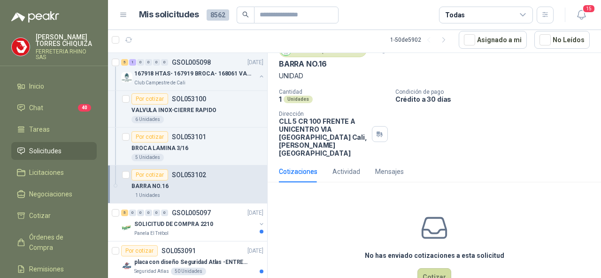
scroll to position [62, 0]
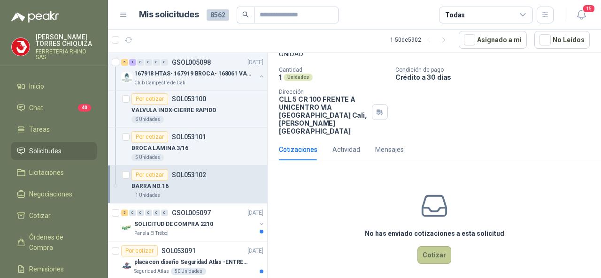
click at [429, 246] on button "Cotizar" at bounding box center [434, 255] width 34 height 18
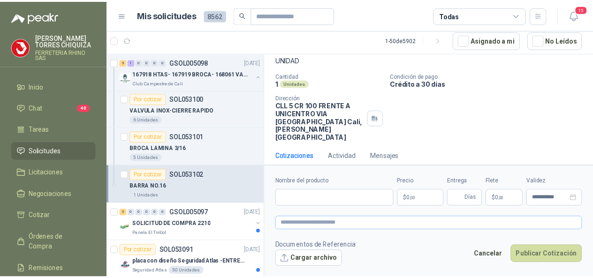
scroll to position [56, 0]
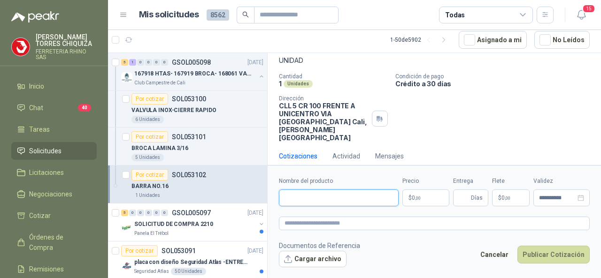
click at [294, 196] on input "Nombre del producto" at bounding box center [339, 198] width 120 height 17
paste input "**********"
type input "**********"
click at [465, 198] on input "Entrega" at bounding box center [463, 198] width 10 height 16
type input "*"
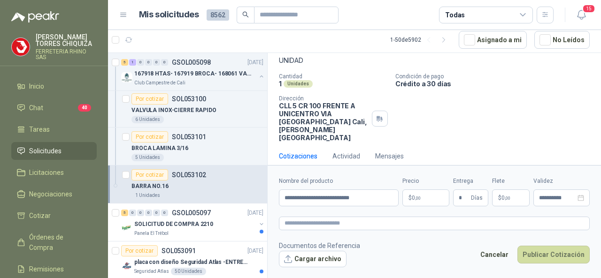
click at [416, 202] on body "[PERSON_NAME] FERRETERIA RHINO SAS Inicio Chat 40 Tareas Solicitudes Licitacion…" at bounding box center [300, 139] width 601 height 278
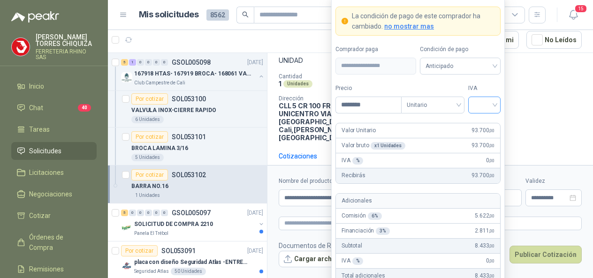
type input "********"
click at [492, 105] on input "search" at bounding box center [484, 104] width 21 height 14
click at [480, 137] on div "5%" at bounding box center [484, 141] width 17 height 10
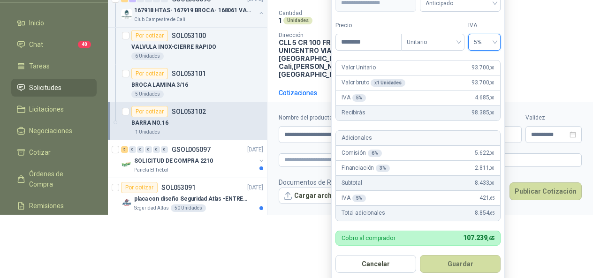
scroll to position [65, 0]
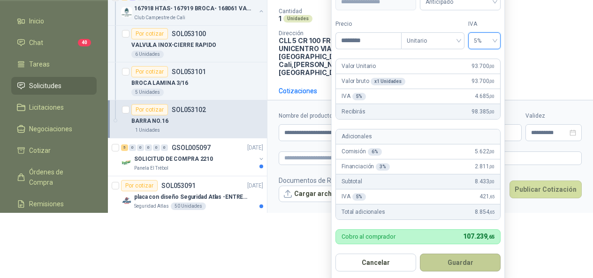
click at [471, 260] on button "Guardar" at bounding box center [460, 263] width 81 height 18
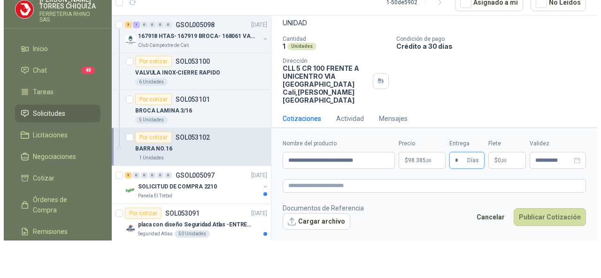
scroll to position [0, 0]
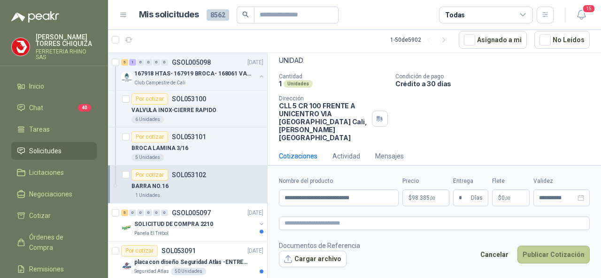
click at [547, 253] on button "Publicar Cotización" at bounding box center [553, 255] width 72 height 18
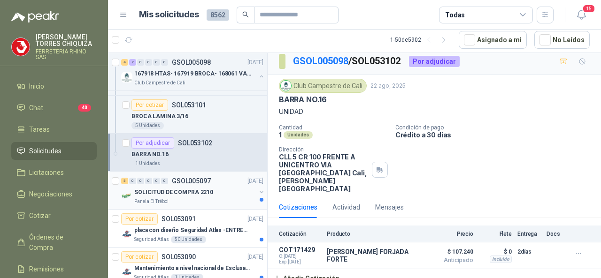
scroll to position [1455, 0]
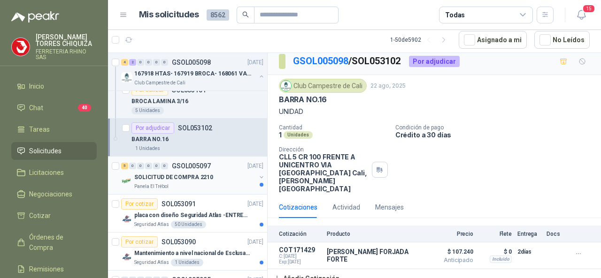
click at [193, 163] on p "GSOL005097" at bounding box center [191, 166] width 39 height 7
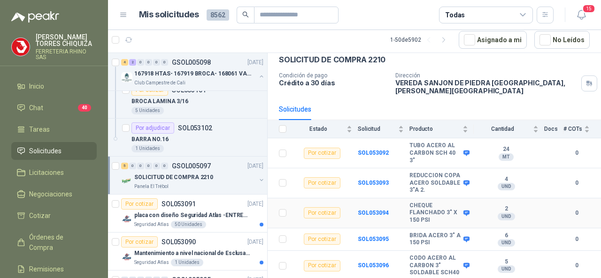
scroll to position [47, 0]
click at [185, 201] on p "SOL053091" at bounding box center [178, 204] width 34 height 7
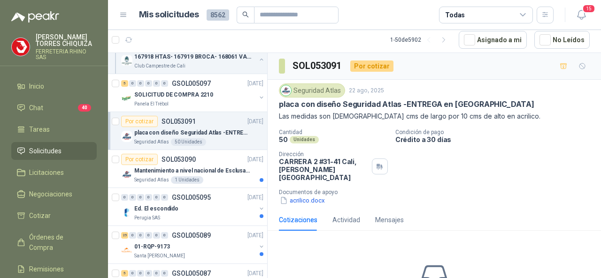
scroll to position [1548, 0]
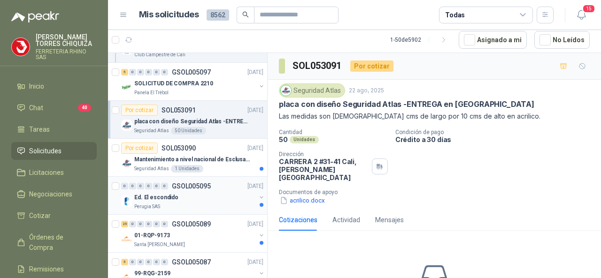
click at [181, 183] on p "GSOL005095" at bounding box center [191, 186] width 39 height 7
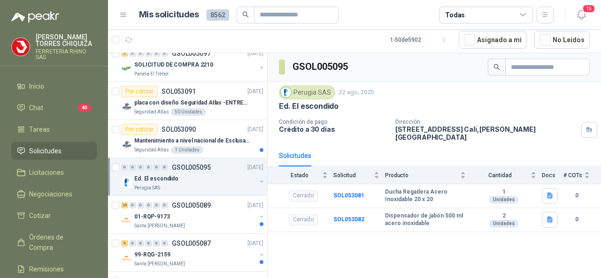
scroll to position [1595, 0]
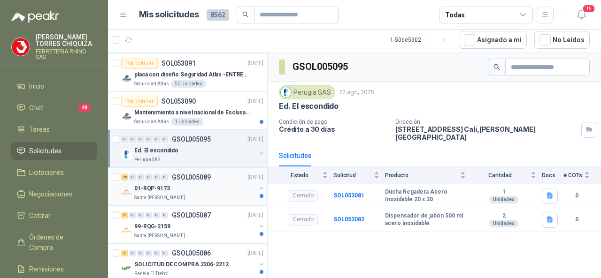
click at [182, 174] on p "GSOL005089" at bounding box center [191, 177] width 39 height 7
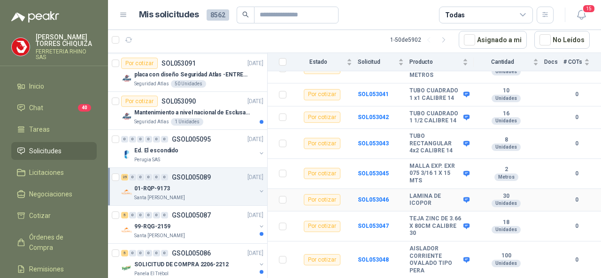
scroll to position [609, 0]
click at [208, 212] on p "GSOL005087" at bounding box center [191, 215] width 39 height 7
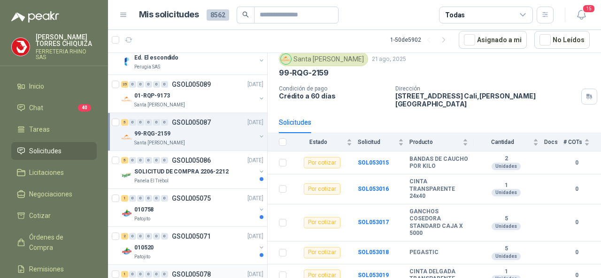
scroll to position [1689, 0]
click at [175, 118] on p "GSOL005087" at bounding box center [191, 121] width 39 height 7
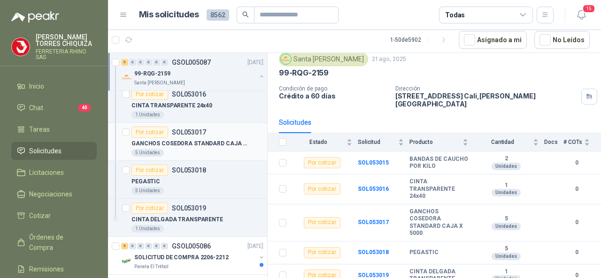
scroll to position [1830, 0]
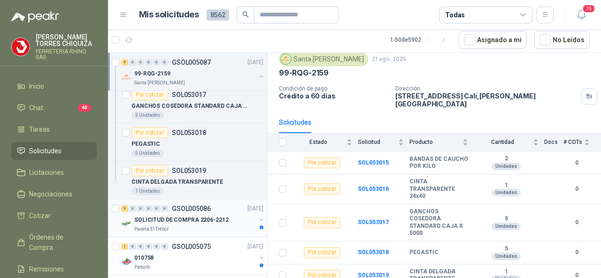
click at [197, 206] on p "GSOL005086" at bounding box center [191, 209] width 39 height 7
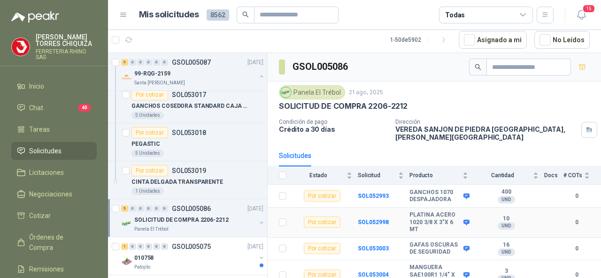
scroll to position [26, 0]
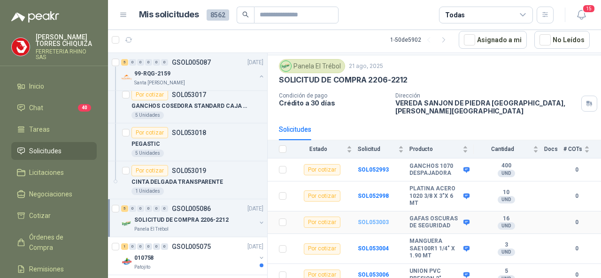
click at [368, 219] on b "SOL053003" at bounding box center [373, 222] width 31 height 7
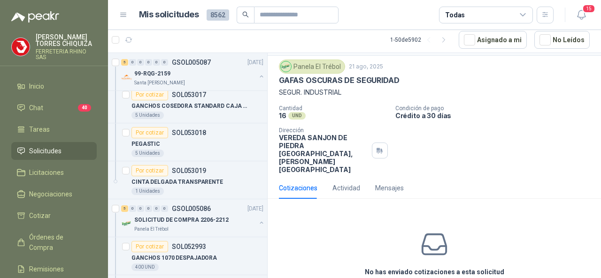
scroll to position [54, 0]
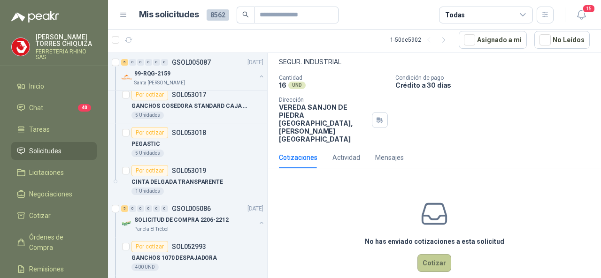
click at [431, 254] on button "Cotizar" at bounding box center [434, 263] width 34 height 18
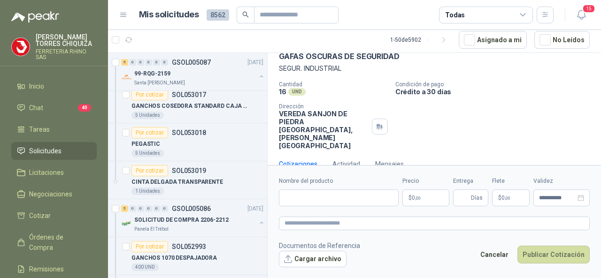
scroll to position [48, 0]
click at [320, 193] on input "Nombre del producto" at bounding box center [339, 198] width 120 height 17
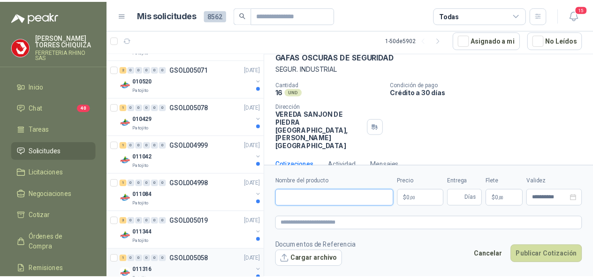
scroll to position [2299, 0]
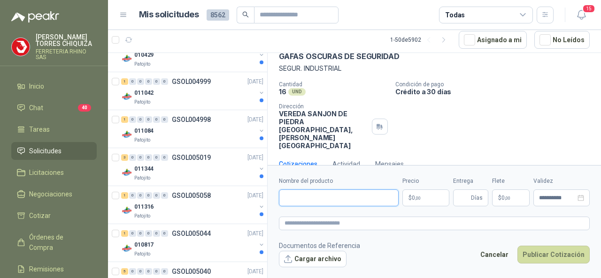
click at [296, 195] on input "Nombre del producto" at bounding box center [339, 198] width 120 height 17
paste input "**********"
type input "**********"
click at [429, 200] on body "[PERSON_NAME] FERRETERIA RHINO SAS Inicio Chat 40 Tareas Solicitudes Licitacion…" at bounding box center [300, 139] width 601 height 278
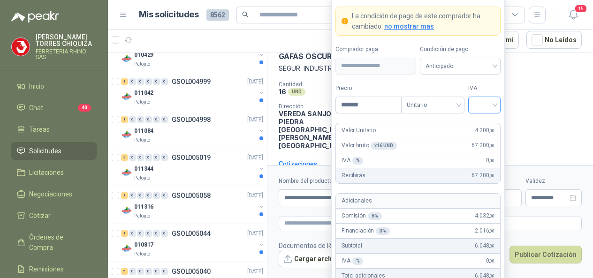
type input "*******"
click at [493, 103] on input "search" at bounding box center [484, 104] width 21 height 14
click at [480, 125] on div "19%" at bounding box center [484, 126] width 17 height 10
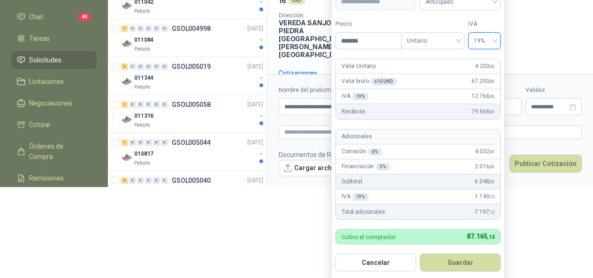
click at [469, 259] on button "Guardar" at bounding box center [460, 263] width 81 height 18
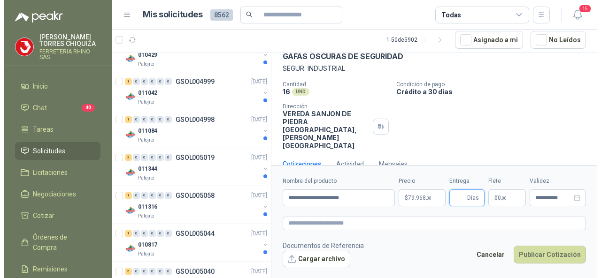
scroll to position [0, 0]
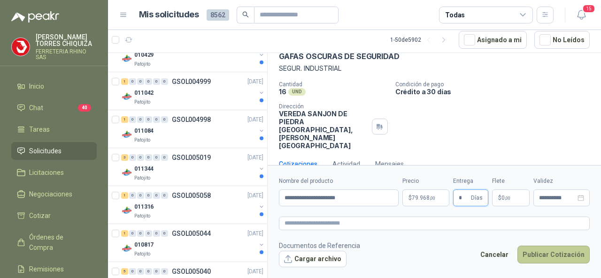
type input "*"
click at [566, 253] on button "Publicar Cotización" at bounding box center [553, 255] width 72 height 18
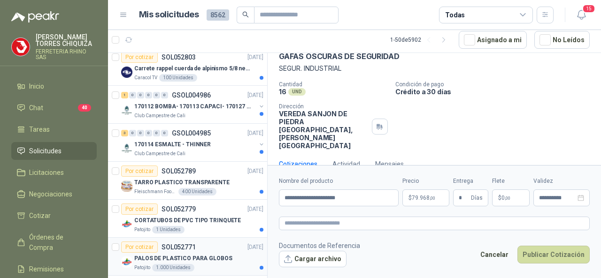
scroll to position [2671, 0]
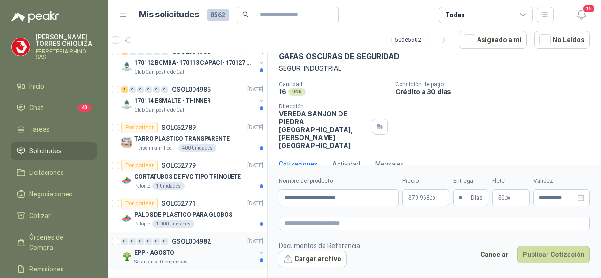
click at [191, 238] on p "GSOL004982" at bounding box center [191, 241] width 39 height 7
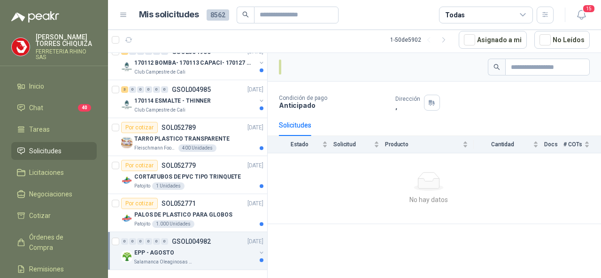
click at [191, 238] on p "GSOL004982" at bounding box center [191, 241] width 39 height 7
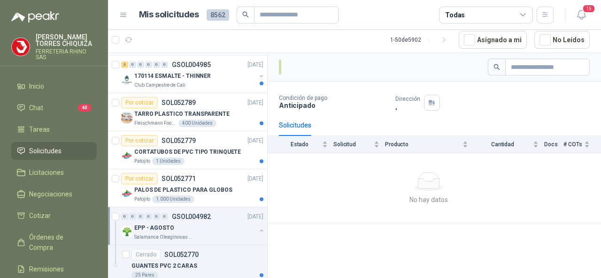
scroll to position [2709, 0]
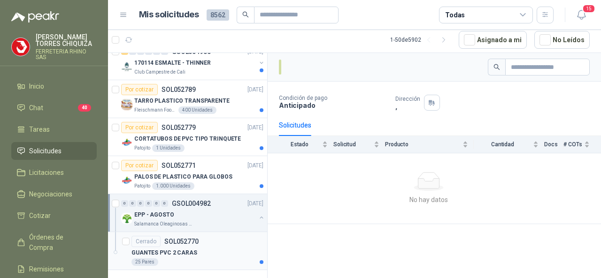
click at [187, 238] on p "SOL052770" at bounding box center [181, 241] width 34 height 7
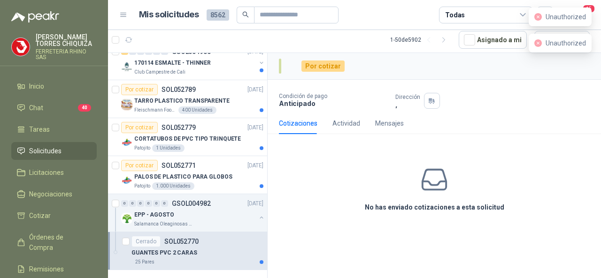
click at [71, 146] on li "Solicitudes" at bounding box center [54, 151] width 74 height 10
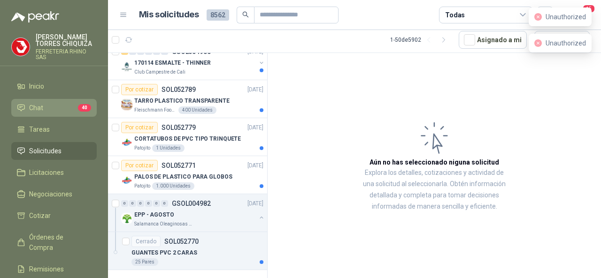
click at [68, 113] on li "Chat 40" at bounding box center [54, 108] width 74 height 10
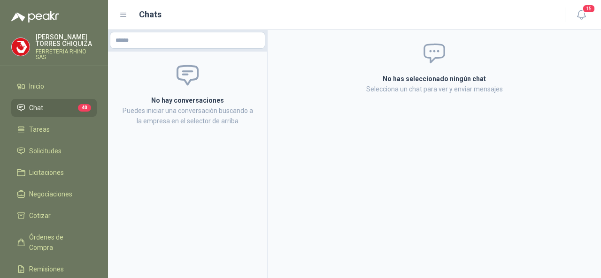
click at [45, 38] on p "[PERSON_NAME]" at bounding box center [66, 40] width 61 height 13
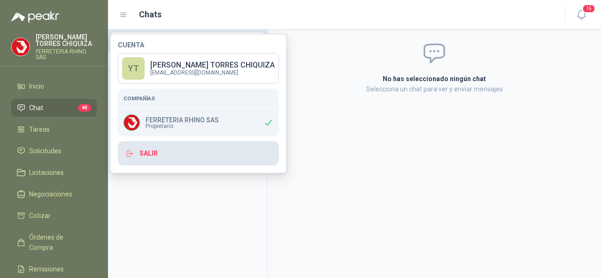
click at [153, 156] on button "Salir" at bounding box center [198, 153] width 161 height 24
